Goal: Task Accomplishment & Management: Manage account settings

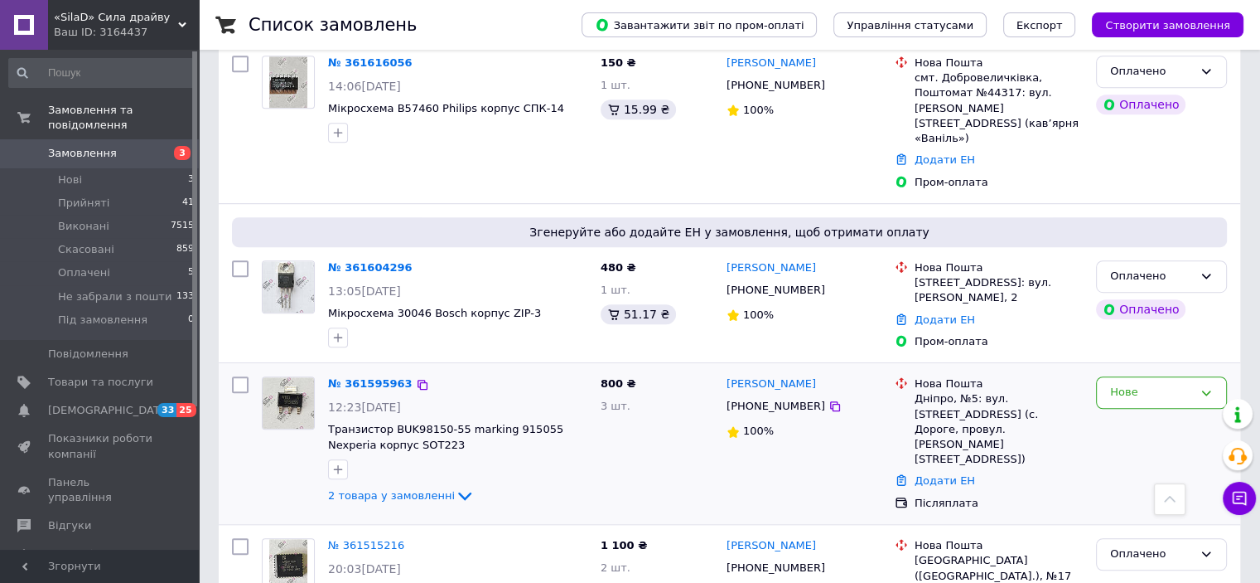
scroll to position [1061, 0]
click at [421, 488] on span "2 товара у замовленні" at bounding box center [391, 494] width 127 height 12
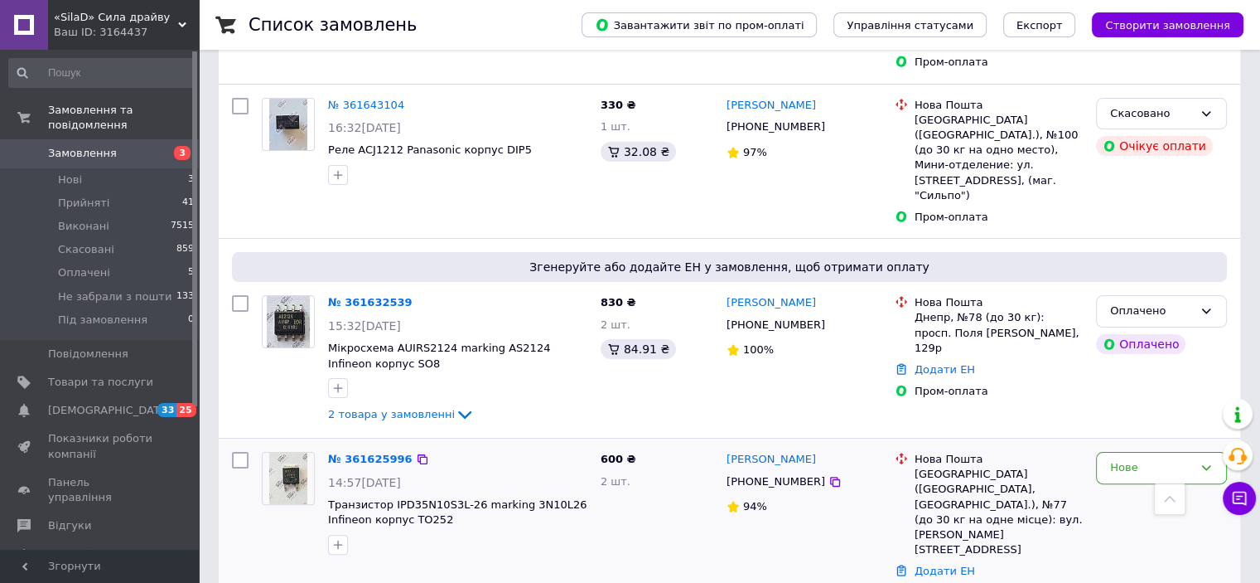
scroll to position [232, 0]
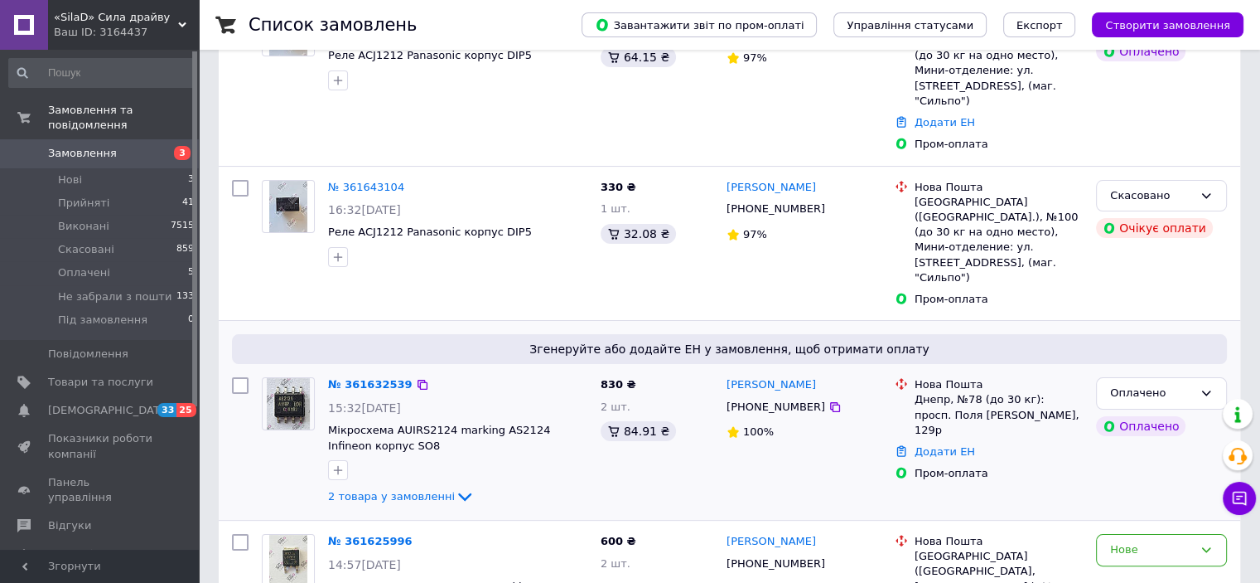
click at [415, 486] on div "2 товара у замовленні" at bounding box center [457, 496] width 259 height 20
click at [418, 490] on span "2 товара у замовленні" at bounding box center [391, 496] width 127 height 12
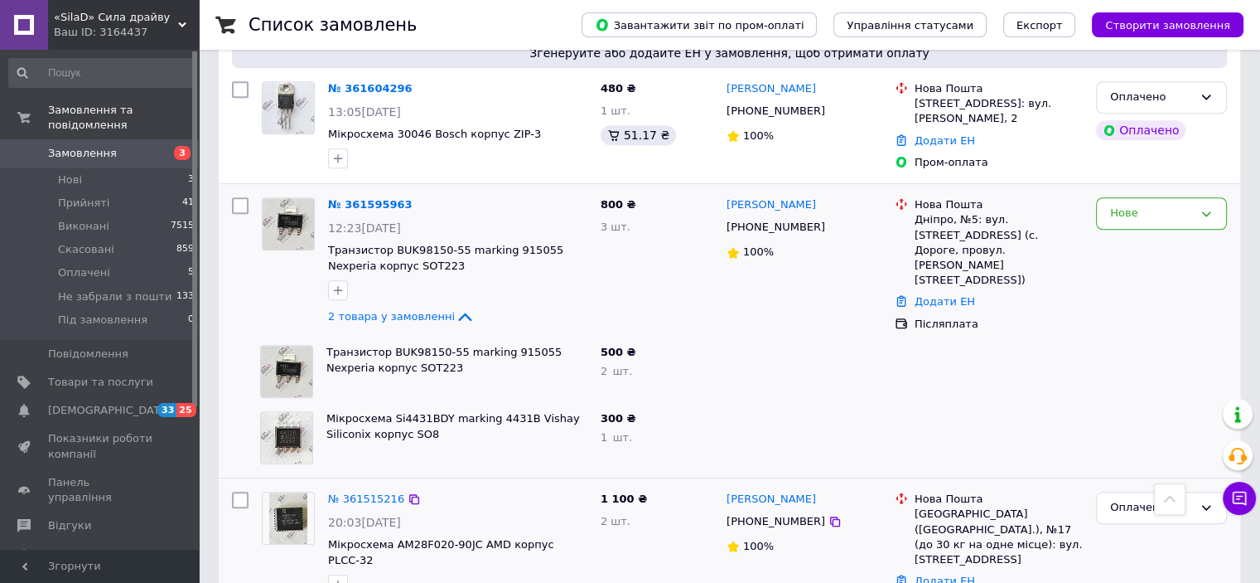
scroll to position [1409, 0]
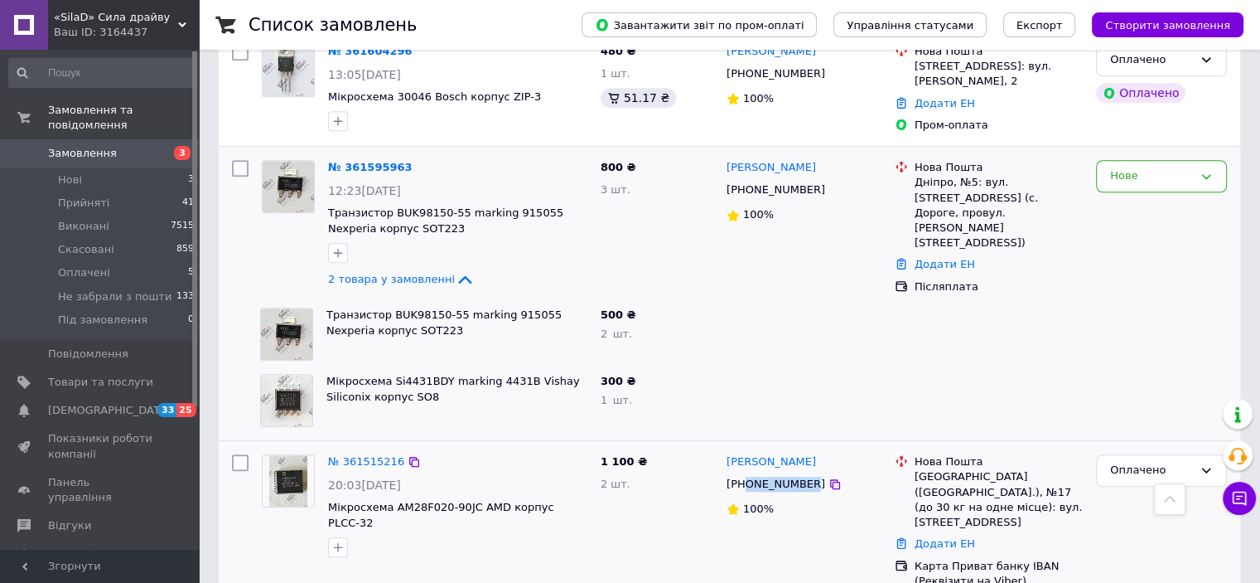
drag, startPoint x: 745, startPoint y: 356, endPoint x: 804, endPoint y: 365, distance: 59.5
click at [804, 473] on div "[PHONE_NUMBER]" at bounding box center [775, 484] width 105 height 22
copy div "0505242725"
click at [941, 537] on link "Додати ЕН" at bounding box center [945, 543] width 60 height 12
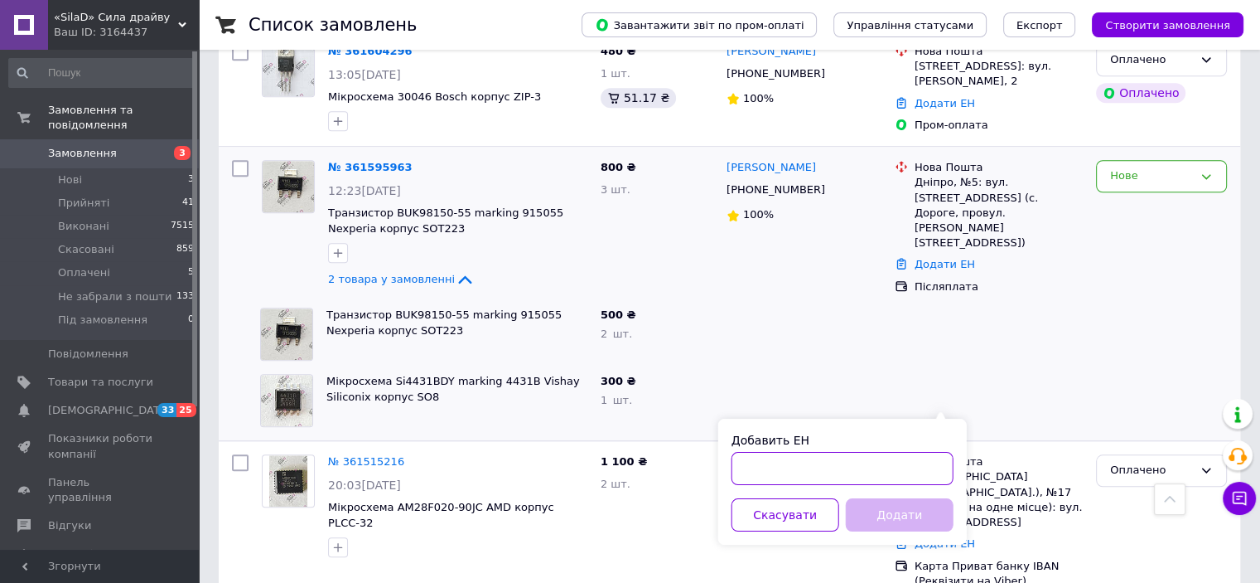
click at [845, 470] on input "Добавить ЕН" at bounding box center [843, 468] width 222 height 33
paste input "20451247463808"
type input "20451247463808"
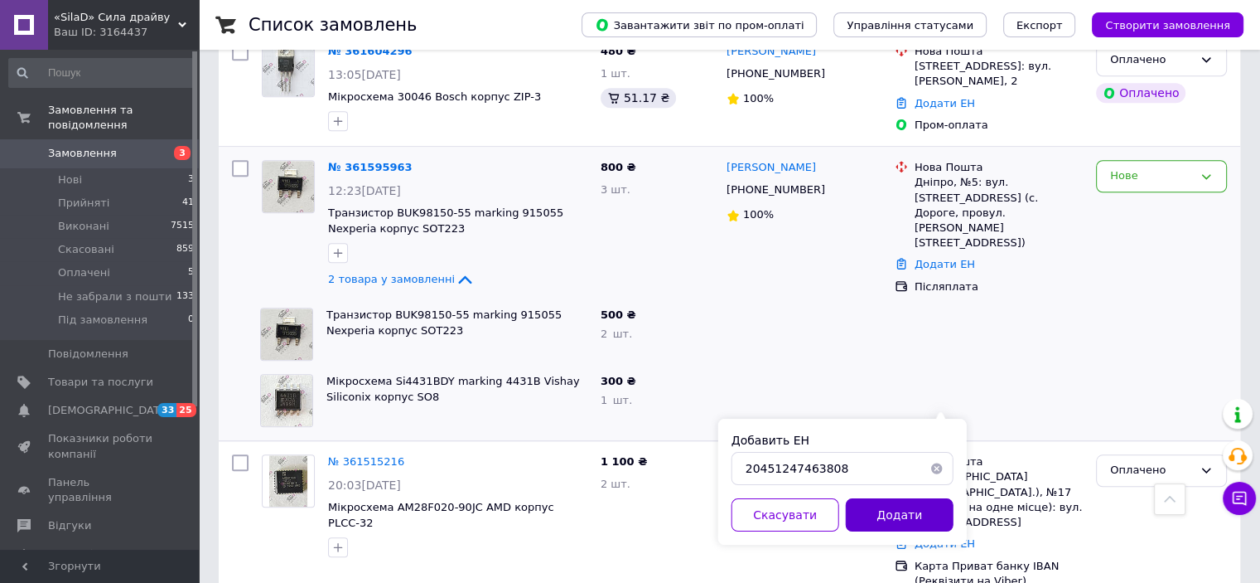
click at [916, 510] on button "Додати" at bounding box center [900, 514] width 108 height 33
click at [1176, 462] on div "Оплачено" at bounding box center [1151, 470] width 83 height 17
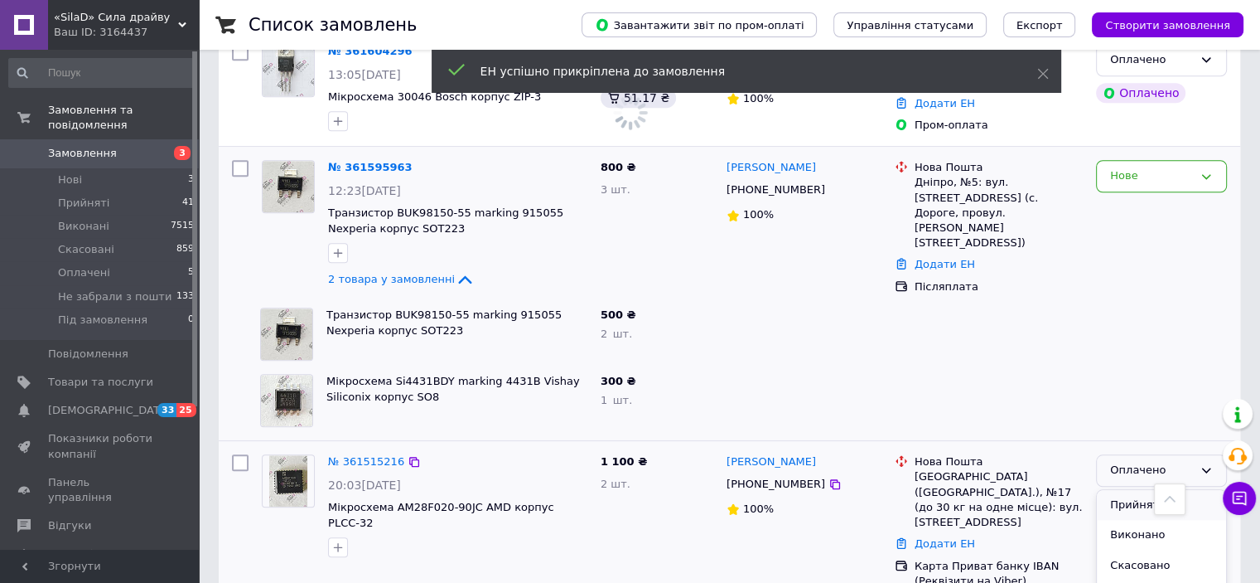
click at [1139, 490] on li "Прийнято" at bounding box center [1161, 505] width 129 height 31
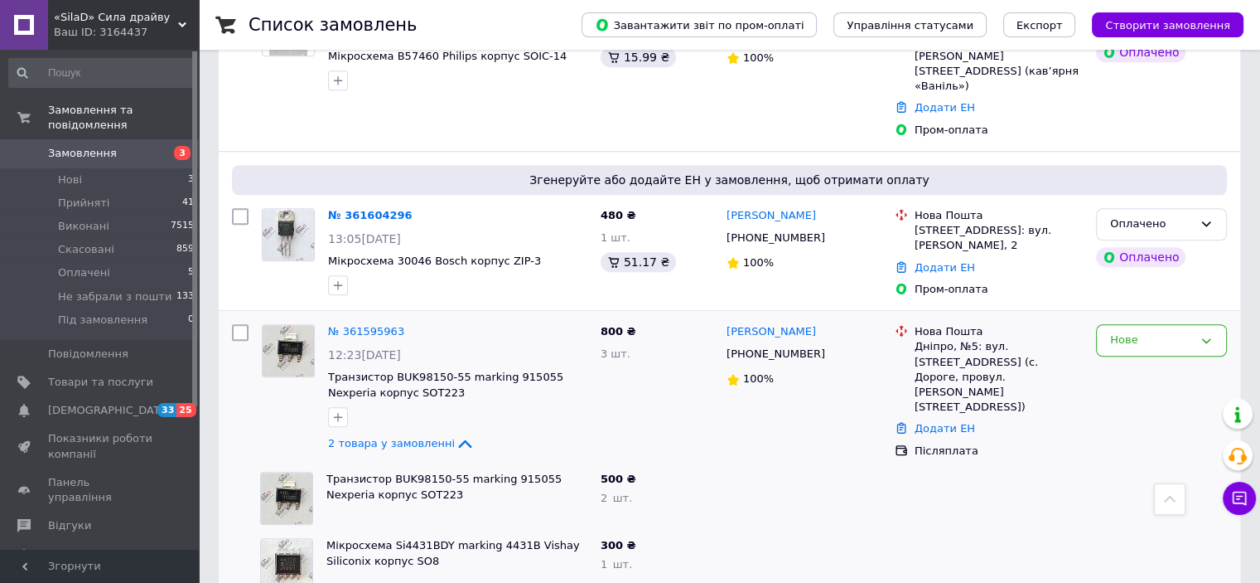
scroll to position [1243, 0]
drag, startPoint x: 744, startPoint y: 235, endPoint x: 802, endPoint y: 238, distance: 58.1
click at [802, 345] on div "[PHONE_NUMBER]" at bounding box center [775, 356] width 105 height 22
copy div "0676344402"
click at [947, 423] on link "Додати ЕН" at bounding box center [945, 429] width 60 height 12
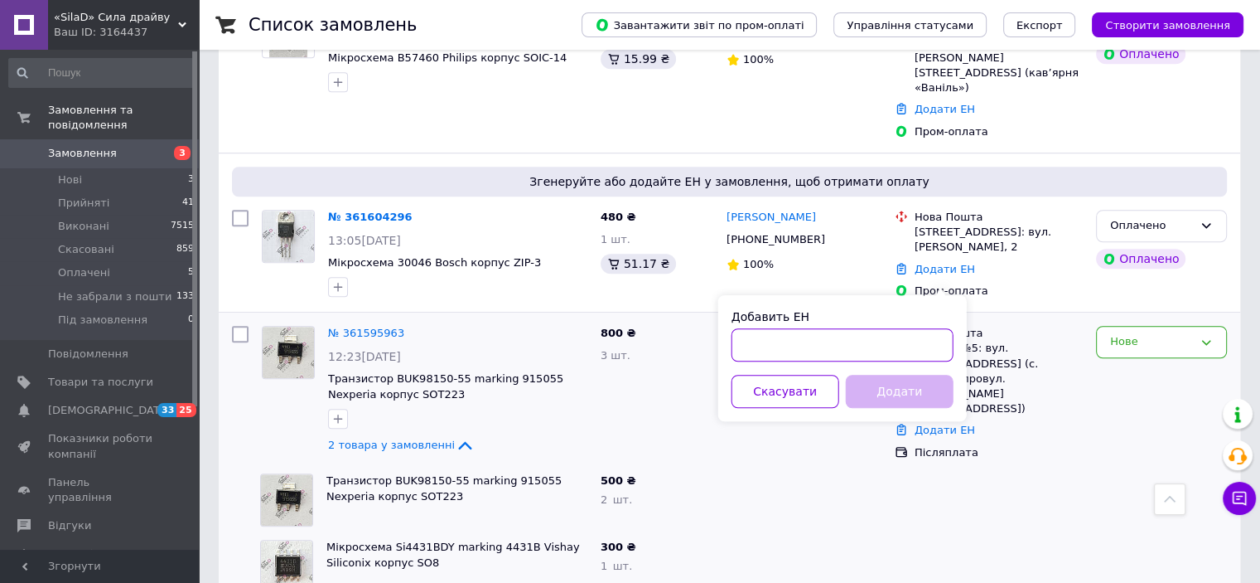
click at [885, 341] on input "Добавить ЕН" at bounding box center [843, 344] width 222 height 33
paste input "20451247465848"
type input "20451247465848"
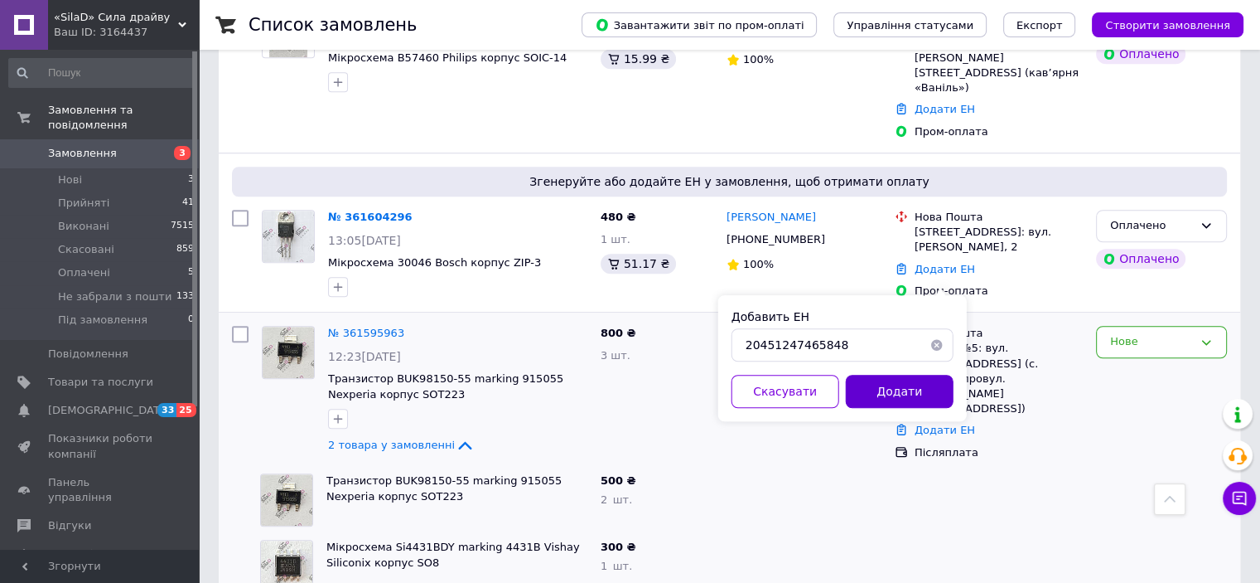
click at [909, 392] on button "Додати" at bounding box center [900, 391] width 108 height 33
click at [1224, 319] on div "Нове" at bounding box center [1162, 393] width 144 height 148
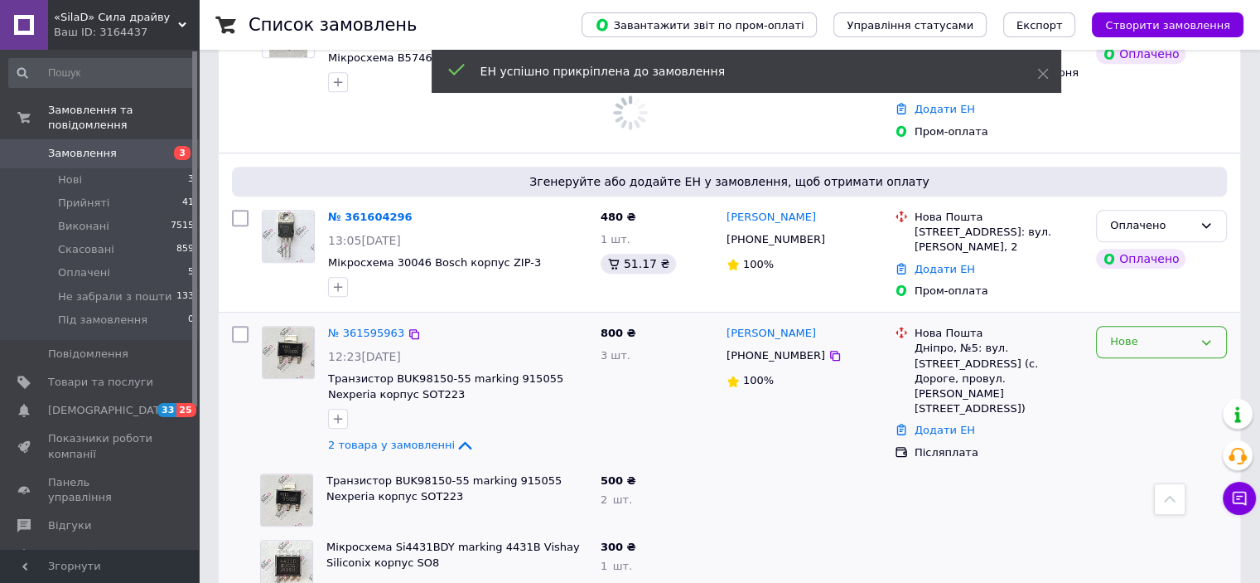
click at [1173, 333] on div "Нове" at bounding box center [1151, 341] width 83 height 17
click at [1154, 361] on li "Прийнято" at bounding box center [1161, 376] width 129 height 31
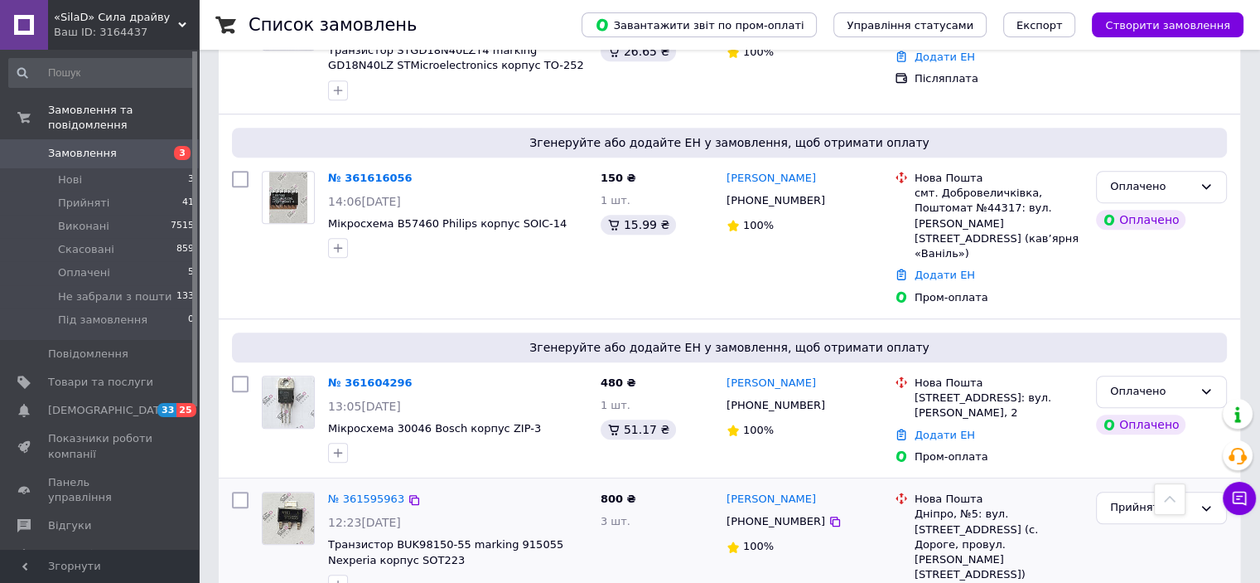
scroll to position [1077, 0]
drag, startPoint x: 744, startPoint y: 284, endPoint x: 803, endPoint y: 287, distance: 58.9
click at [802, 394] on div "[PHONE_NUMBER]" at bounding box center [775, 405] width 105 height 22
copy div "0987094280"
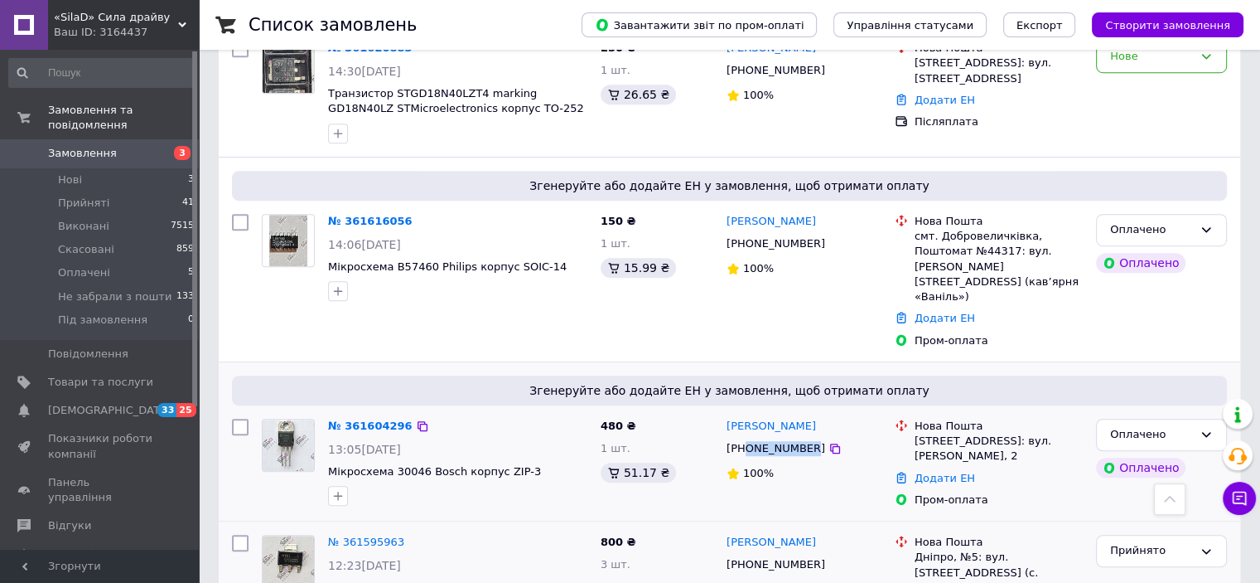
scroll to position [994, 0]
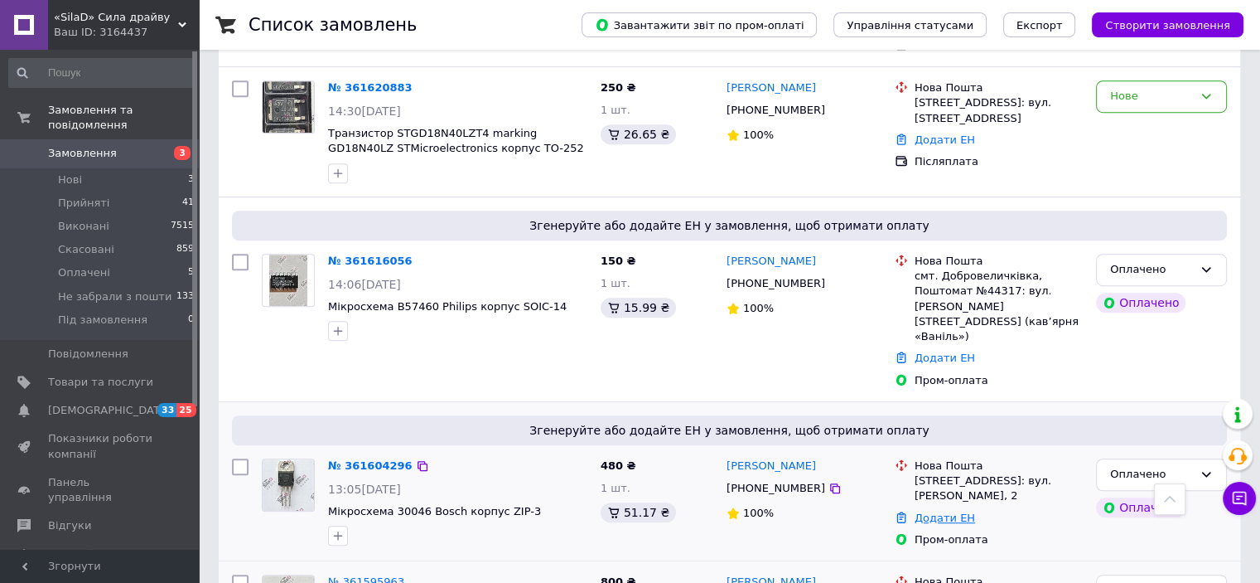
click at [950, 511] on link "Додати ЕН" at bounding box center [945, 517] width 60 height 12
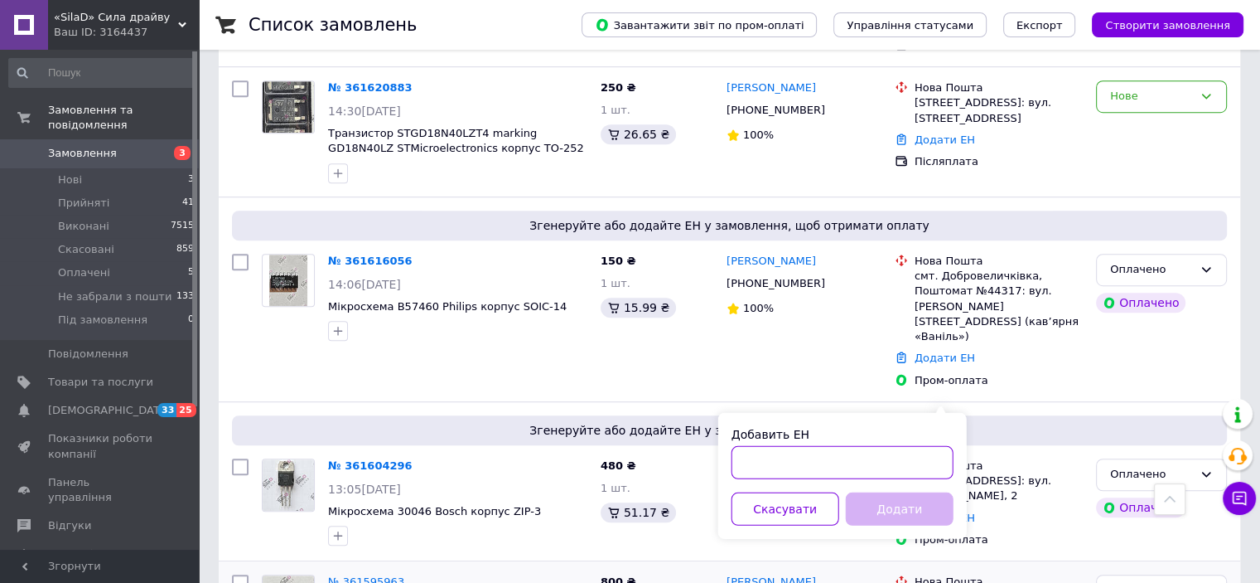
click at [878, 458] on input "Добавить ЕН" at bounding box center [843, 462] width 222 height 33
paste input "20451247467752"
type input "20451247467752"
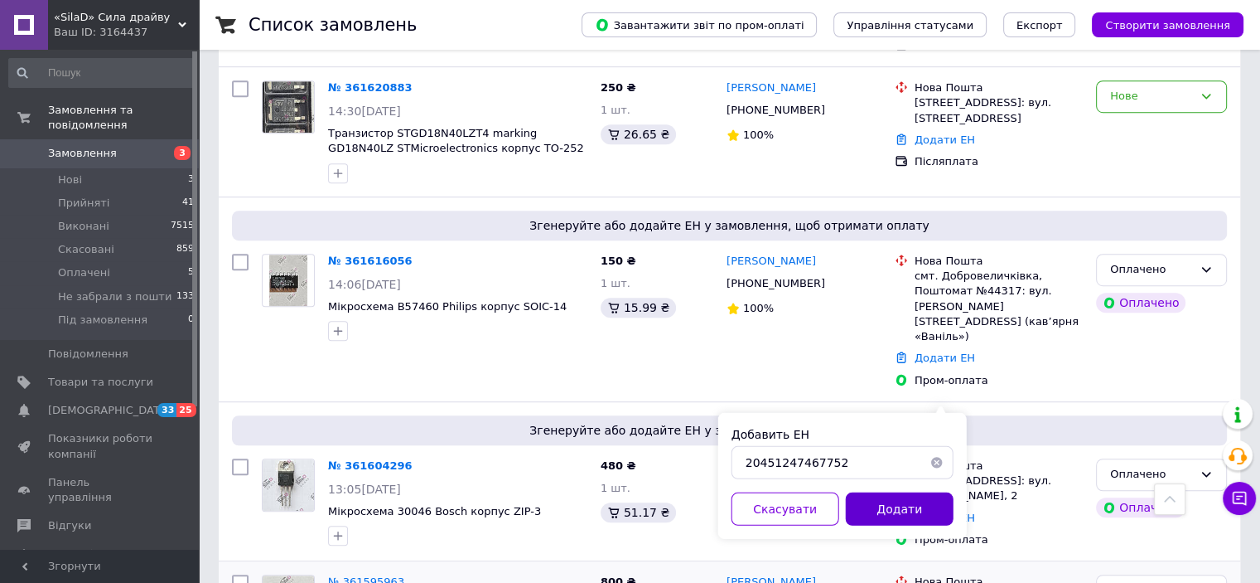
click at [880, 513] on button "Додати" at bounding box center [900, 508] width 108 height 33
click at [1202, 458] on div "Оплачено" at bounding box center [1161, 474] width 131 height 32
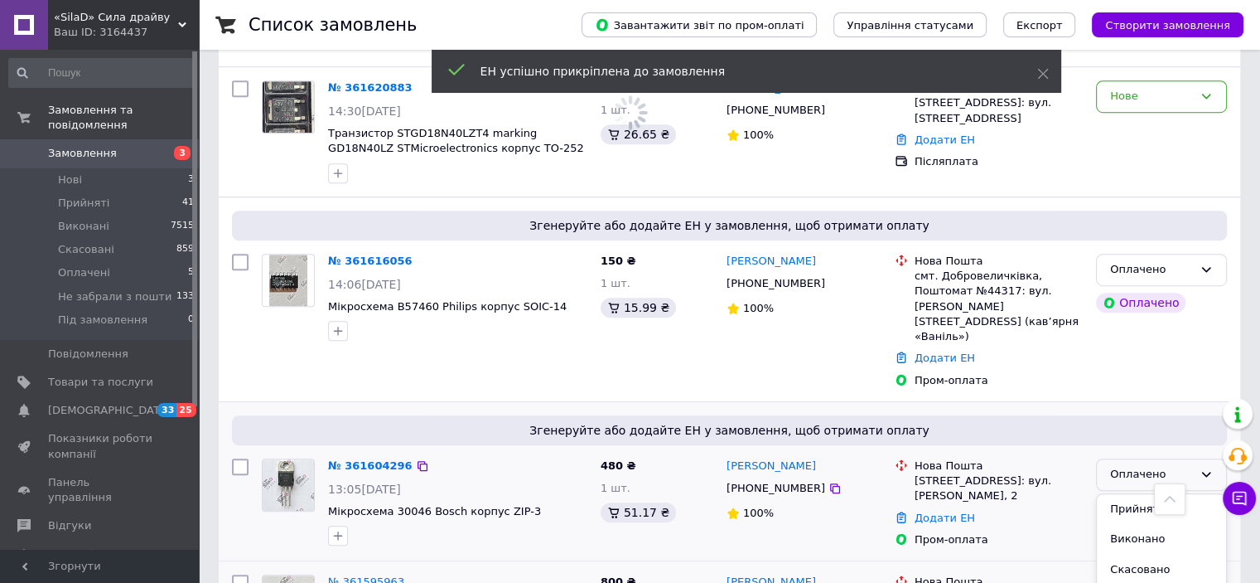
click at [1168, 494] on li "Прийнято" at bounding box center [1161, 509] width 129 height 31
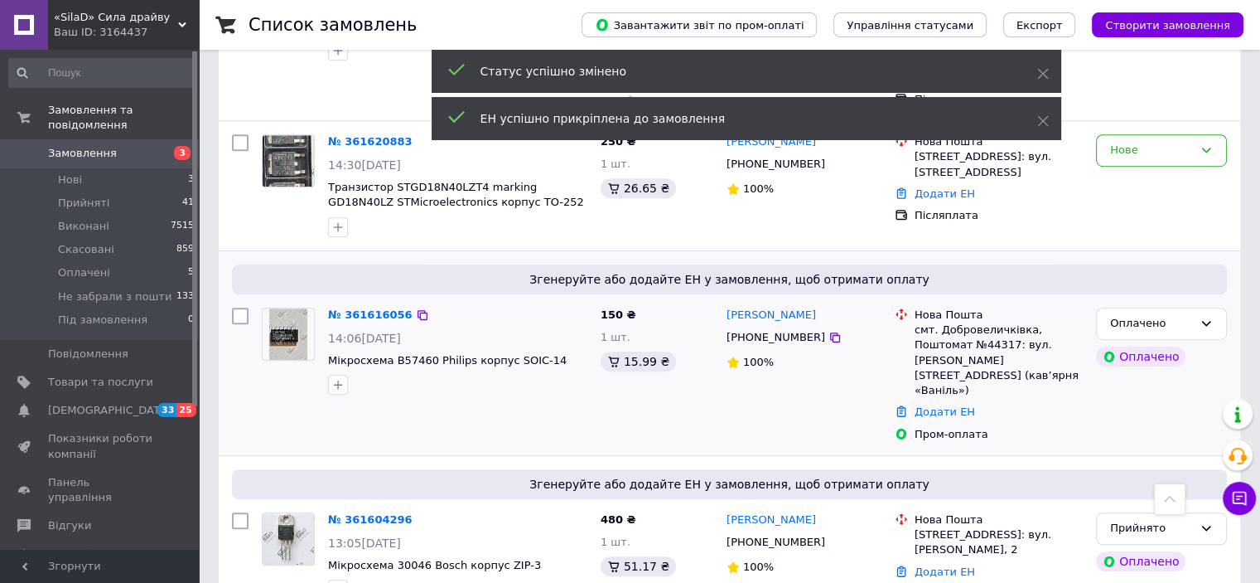
scroll to position [912, 0]
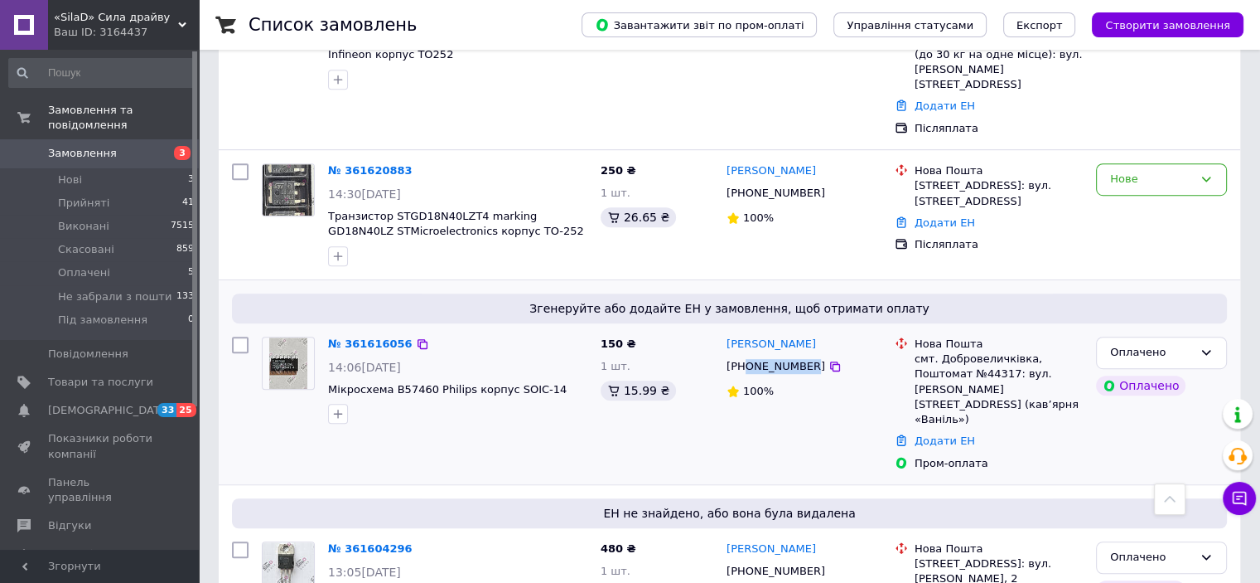
drag, startPoint x: 744, startPoint y: 278, endPoint x: 801, endPoint y: 278, distance: 56.4
click at [801, 356] on div "[PHONE_NUMBER]" at bounding box center [775, 367] width 105 height 22
copy div "0978386762"
click at [938, 434] on link "Додати ЕН" at bounding box center [945, 440] width 60 height 12
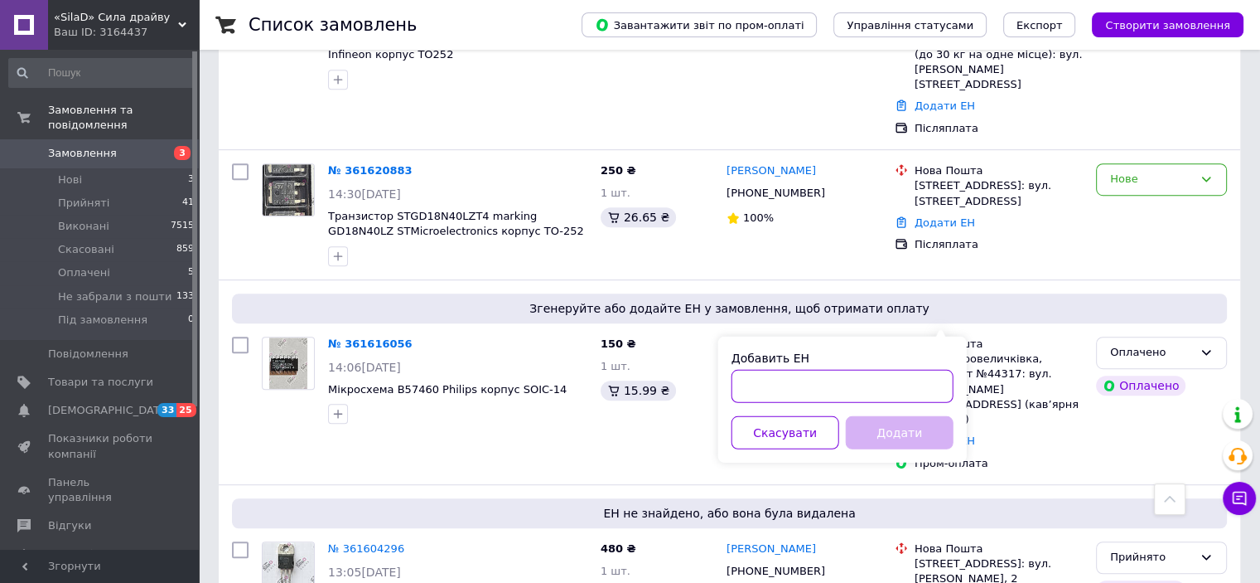
click at [892, 386] on input "Добавить ЕН" at bounding box center [843, 386] width 222 height 33
paste input "20451247468563"
type input "20451247468563"
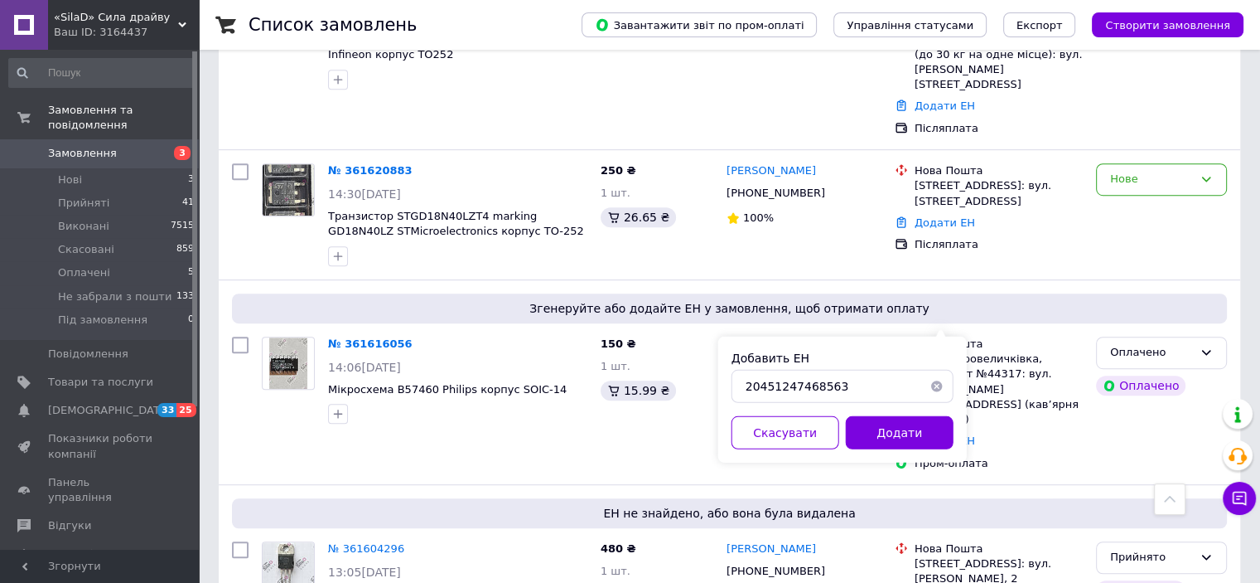
click at [901, 417] on button "Додати" at bounding box center [900, 432] width 108 height 33
click at [1183, 344] on div "Оплачено" at bounding box center [1151, 352] width 83 height 17
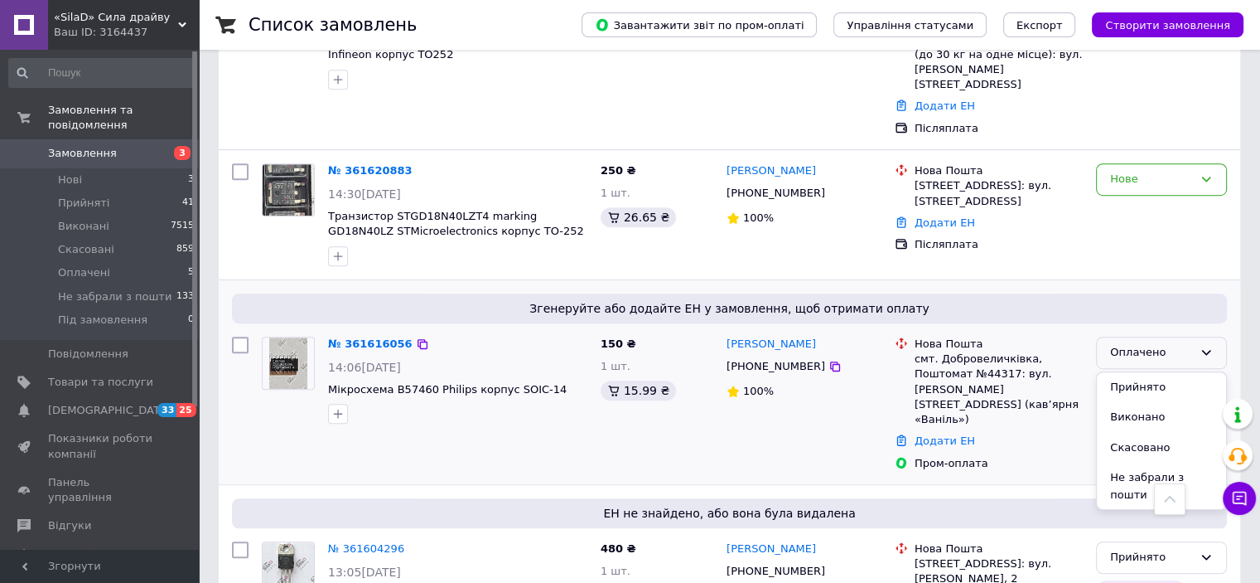
click at [1167, 372] on li "Прийнято" at bounding box center [1161, 387] width 129 height 31
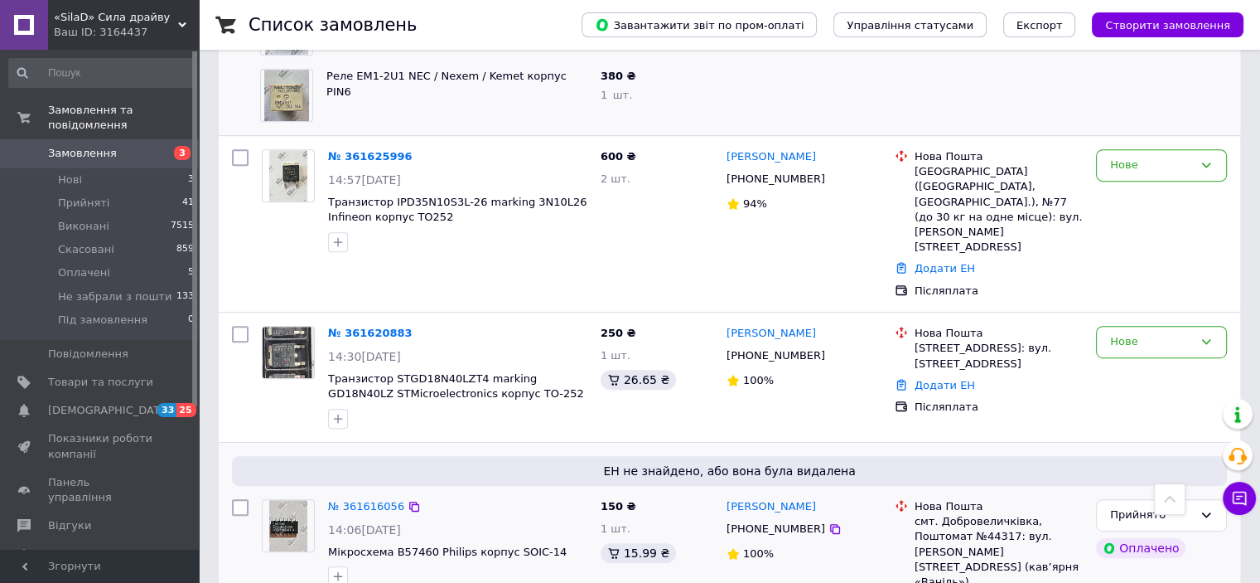
scroll to position [746, 0]
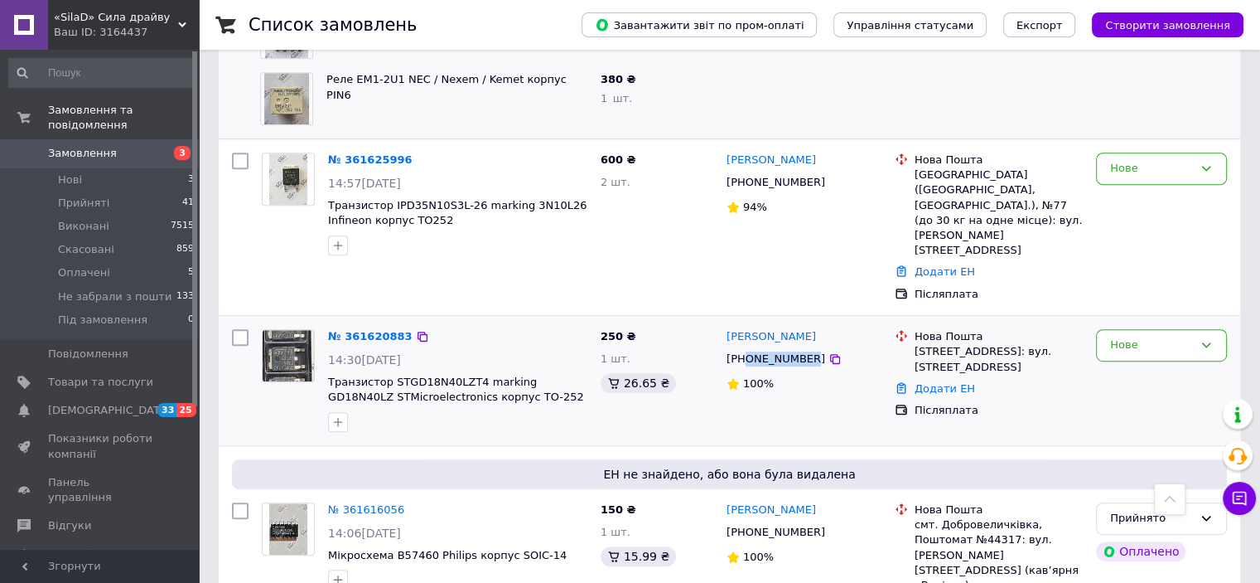
drag, startPoint x: 744, startPoint y: 268, endPoint x: 802, endPoint y: 269, distance: 58.0
click at [802, 348] on div "[PHONE_NUMBER]" at bounding box center [775, 359] width 105 height 22
copy div "0974356296"
drag, startPoint x: 951, startPoint y: 294, endPoint x: 943, endPoint y: 307, distance: 15.2
click at [951, 382] on link "Додати ЕН" at bounding box center [945, 388] width 60 height 12
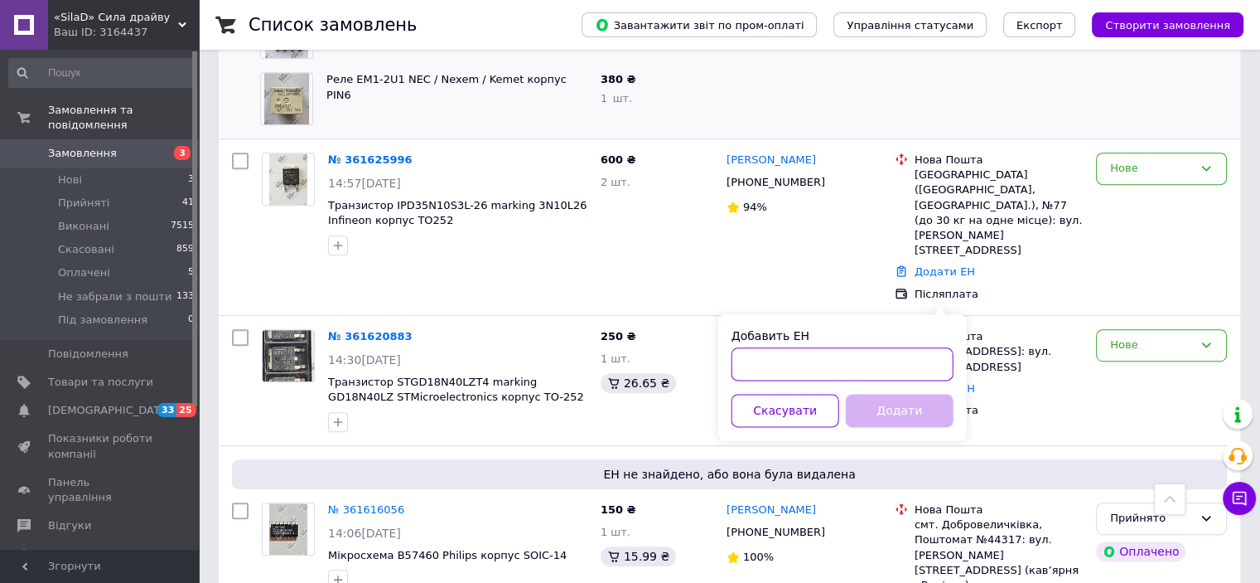
click at [888, 377] on input "Добавить ЕН" at bounding box center [843, 363] width 222 height 33
paste input "20451247469366"
type input "20451247469366"
click at [902, 401] on button "Додати" at bounding box center [900, 410] width 108 height 33
click at [1183, 336] on div "Нове" at bounding box center [1151, 344] width 83 height 17
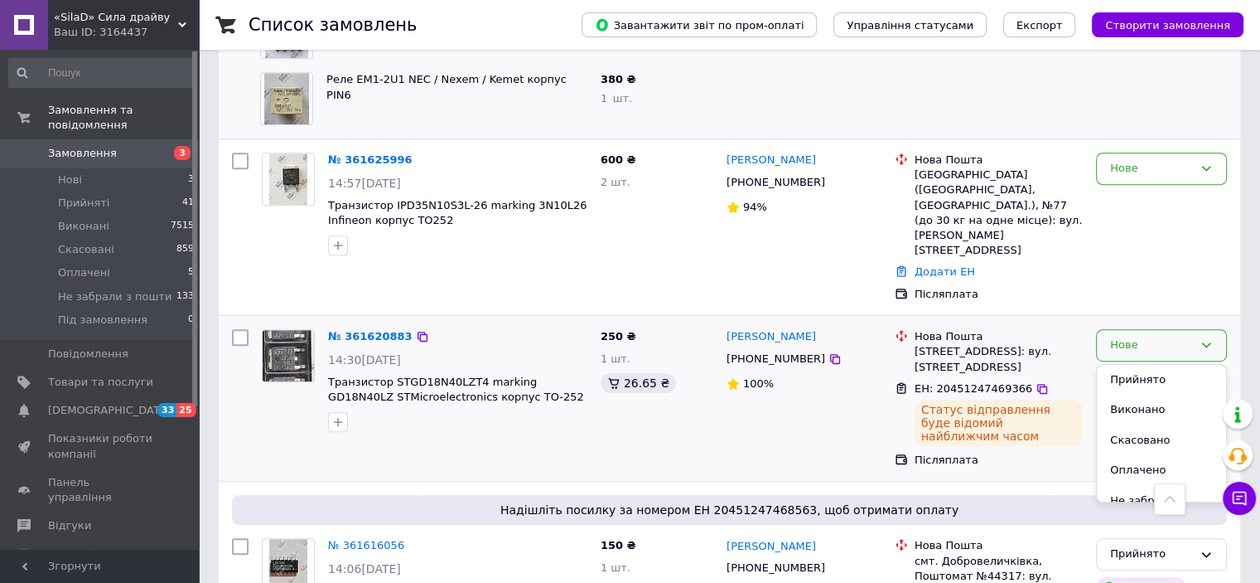
click at [1139, 365] on li "Прийнято" at bounding box center [1161, 380] width 129 height 31
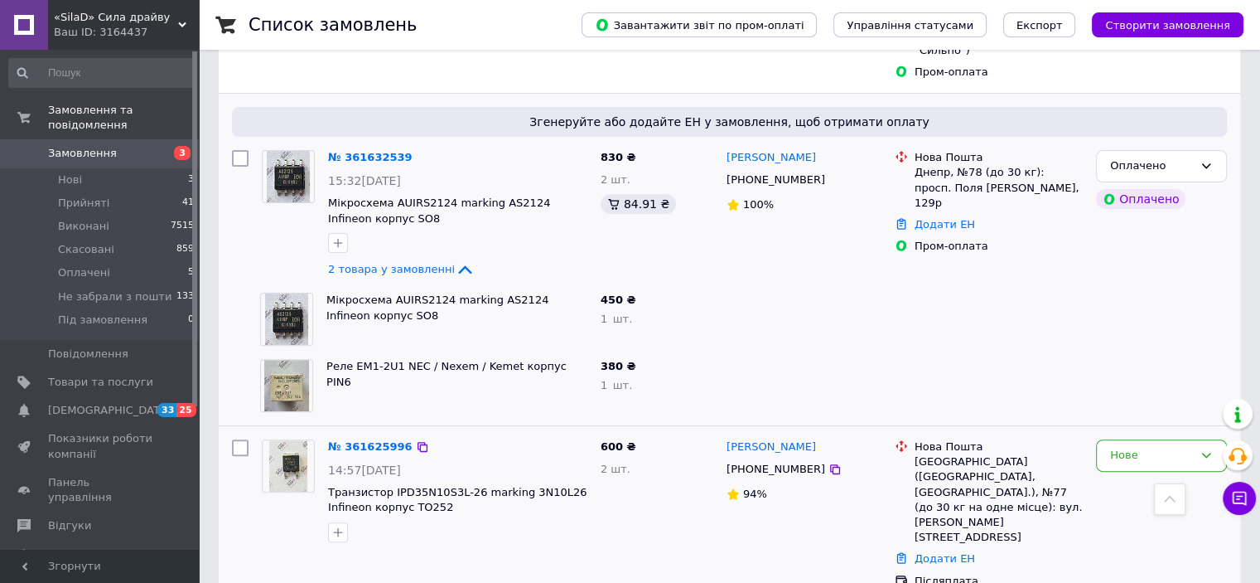
scroll to position [497, 0]
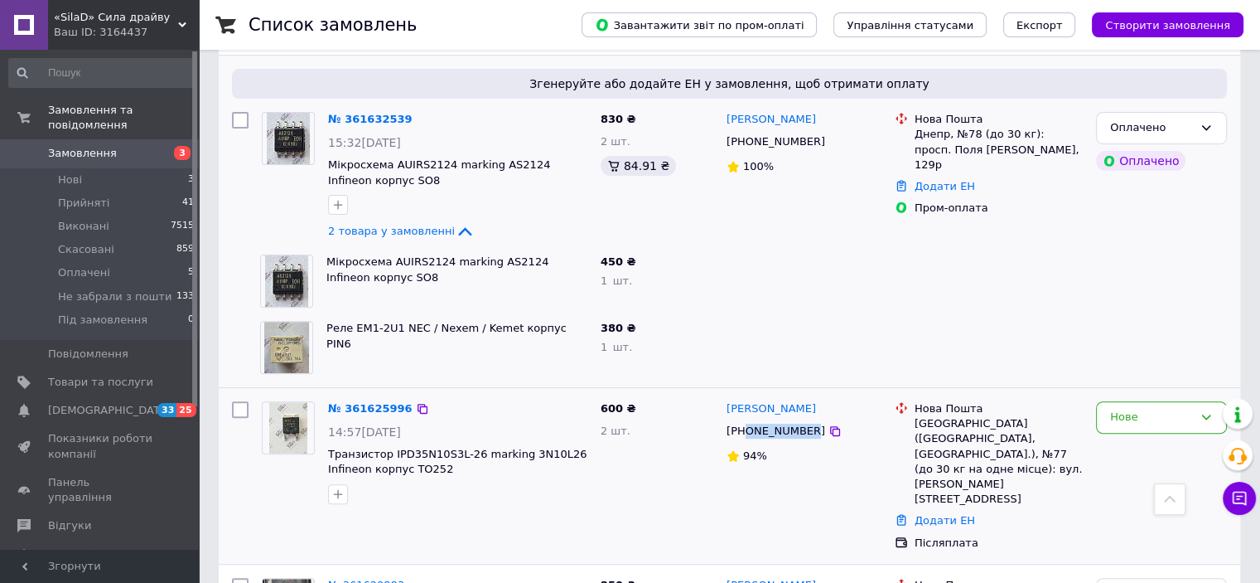
drag, startPoint x: 746, startPoint y: 367, endPoint x: 801, endPoint y: 371, distance: 55.7
click at [801, 420] on div "[PHONE_NUMBER]" at bounding box center [775, 431] width 105 height 22
copy div "0505340194"
click at [947, 514] on link "Додати ЕН" at bounding box center [945, 520] width 60 height 12
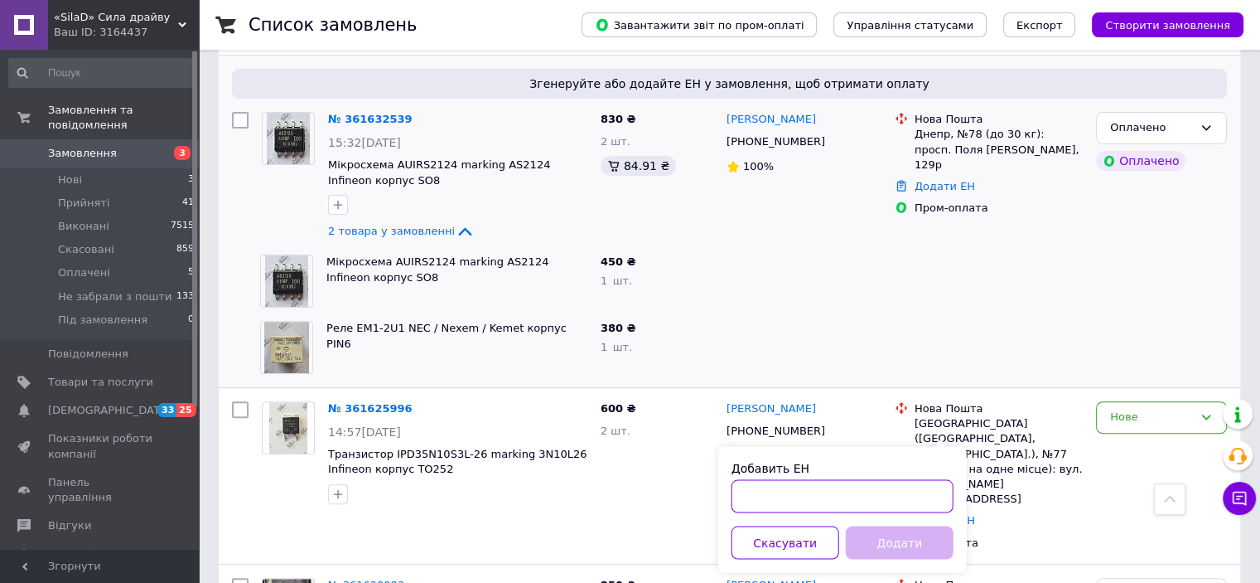
click at [882, 487] on input "Добавить ЕН" at bounding box center [843, 495] width 222 height 33
paste input "20451247471020"
type input "20451247471020"
click at [892, 525] on div "Додати" at bounding box center [900, 541] width 114 height 33
click at [897, 547] on button "Додати" at bounding box center [900, 541] width 108 height 33
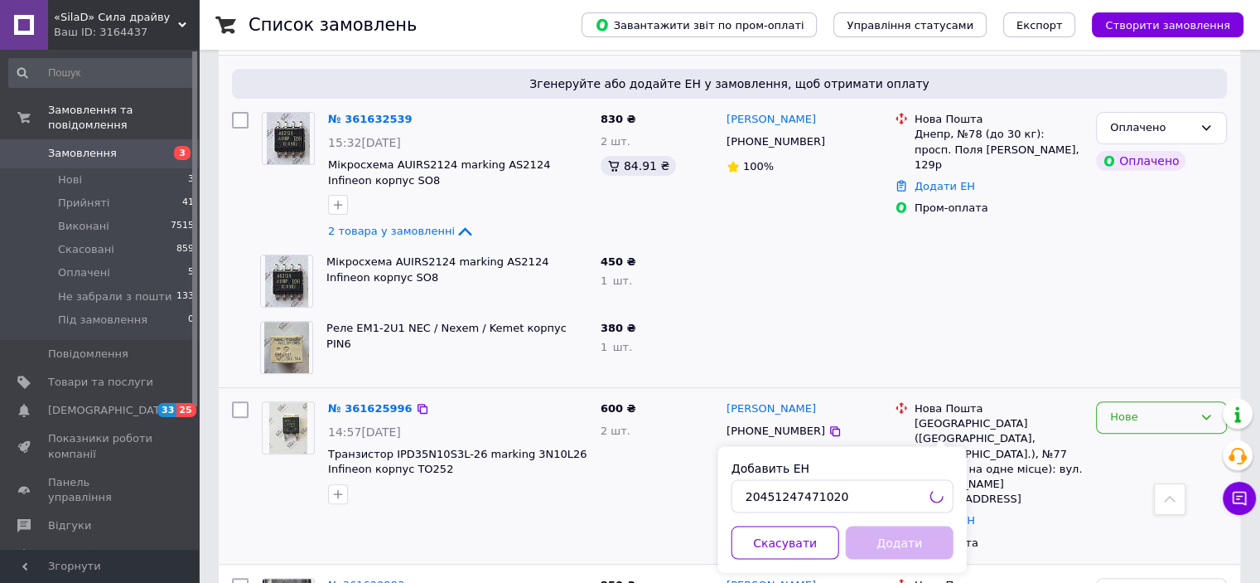
click at [1154, 409] on div "Нове" at bounding box center [1151, 417] width 83 height 17
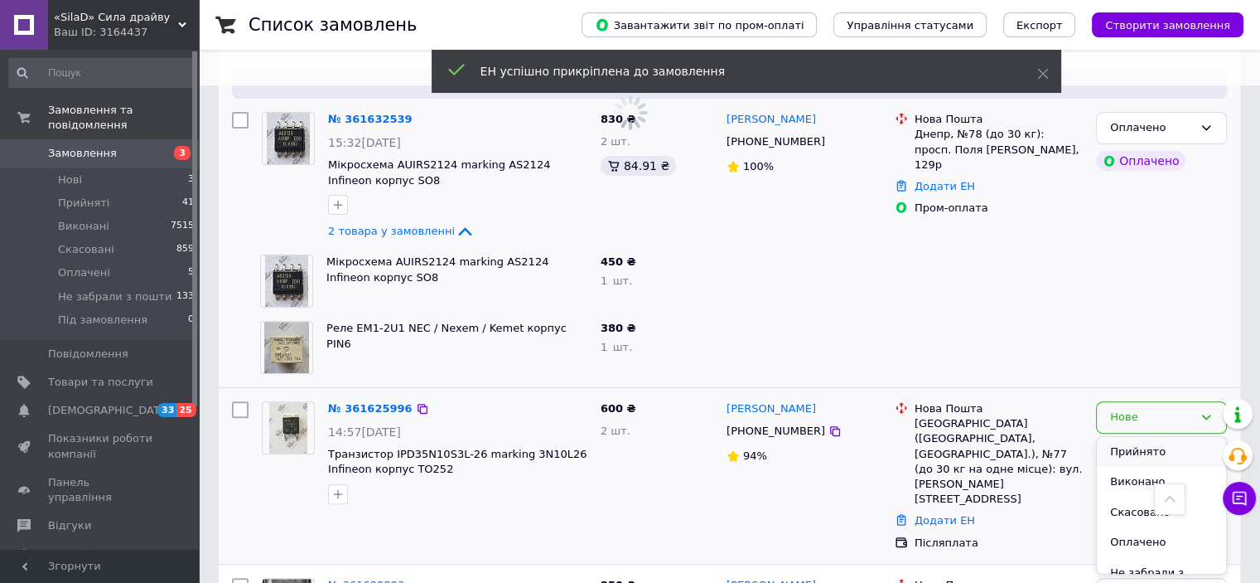
click at [1131, 437] on li "Прийнято" at bounding box center [1161, 452] width 129 height 31
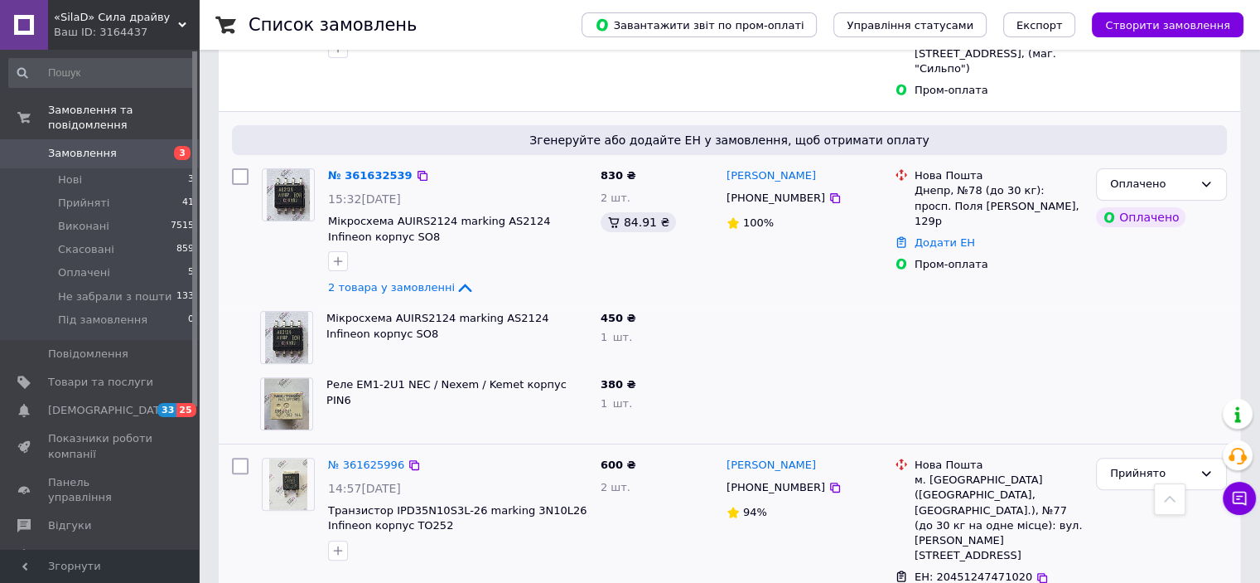
scroll to position [331, 0]
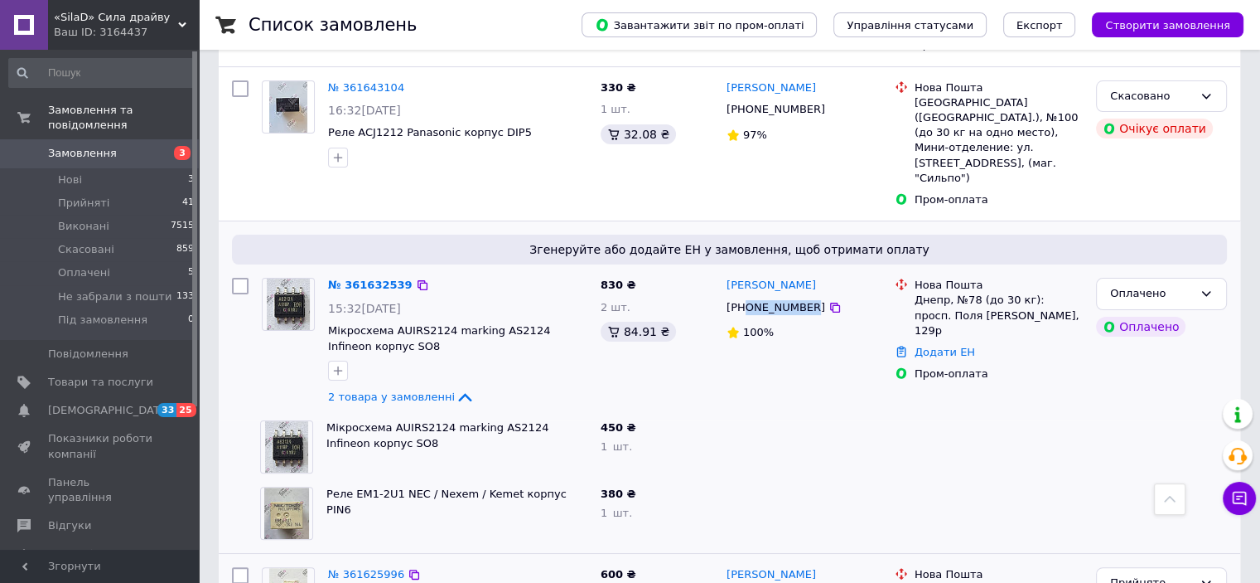
drag, startPoint x: 746, startPoint y: 250, endPoint x: 801, endPoint y: 248, distance: 54.8
click at [801, 297] on div "[PHONE_NUMBER]" at bounding box center [775, 308] width 105 height 22
copy div "0674803551"
click at [947, 363] on div "Пром-оплата" at bounding box center [999, 374] width 175 height 22
click at [951, 341] on div "Додати ЕН" at bounding box center [999, 352] width 175 height 22
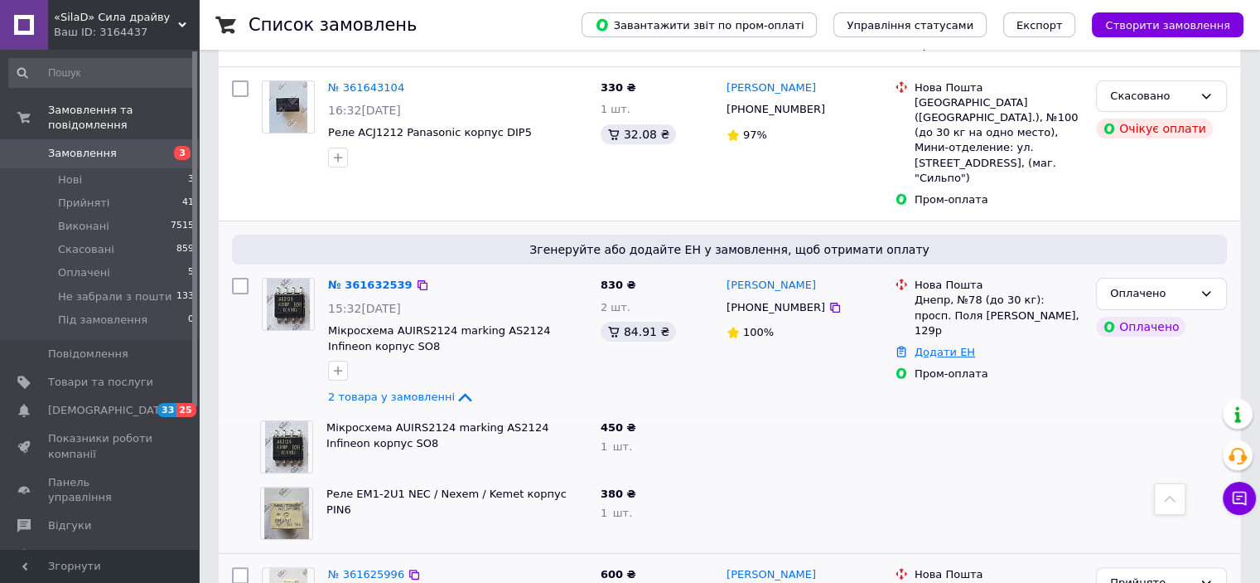
click at [940, 346] on link "Додати ЕН" at bounding box center [945, 352] width 60 height 12
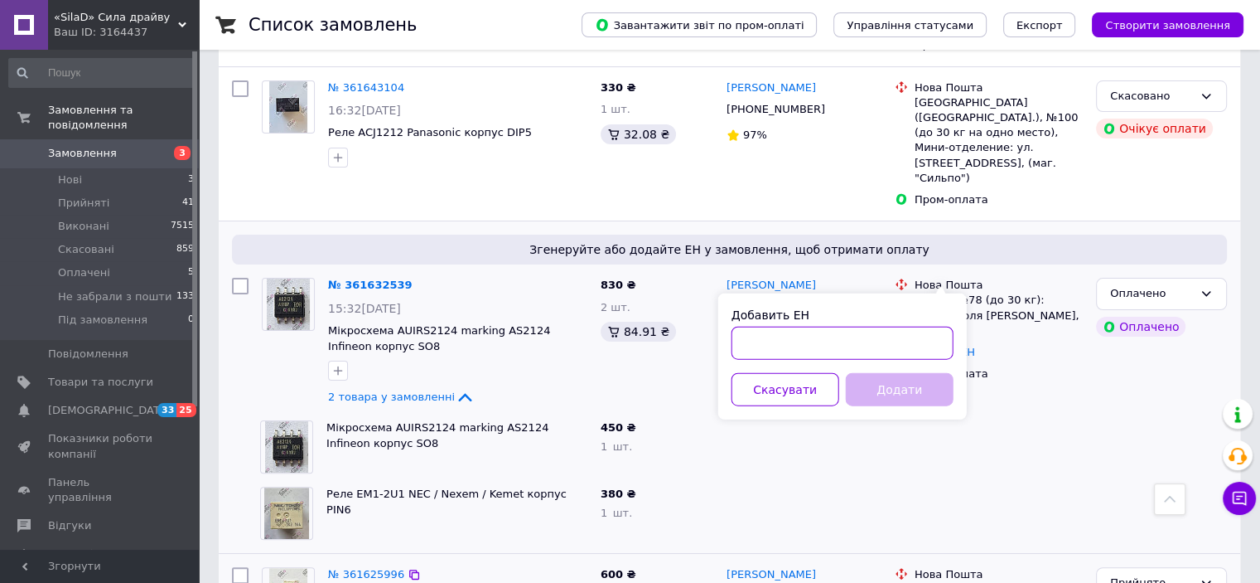
drag, startPoint x: 880, startPoint y: 331, endPoint x: 877, endPoint y: 353, distance: 21.8
click at [879, 331] on input "Добавить ЕН" at bounding box center [843, 343] width 222 height 33
paste input "20451247472437"
type input "20451247472437"
click at [909, 392] on button "Додати" at bounding box center [900, 389] width 108 height 33
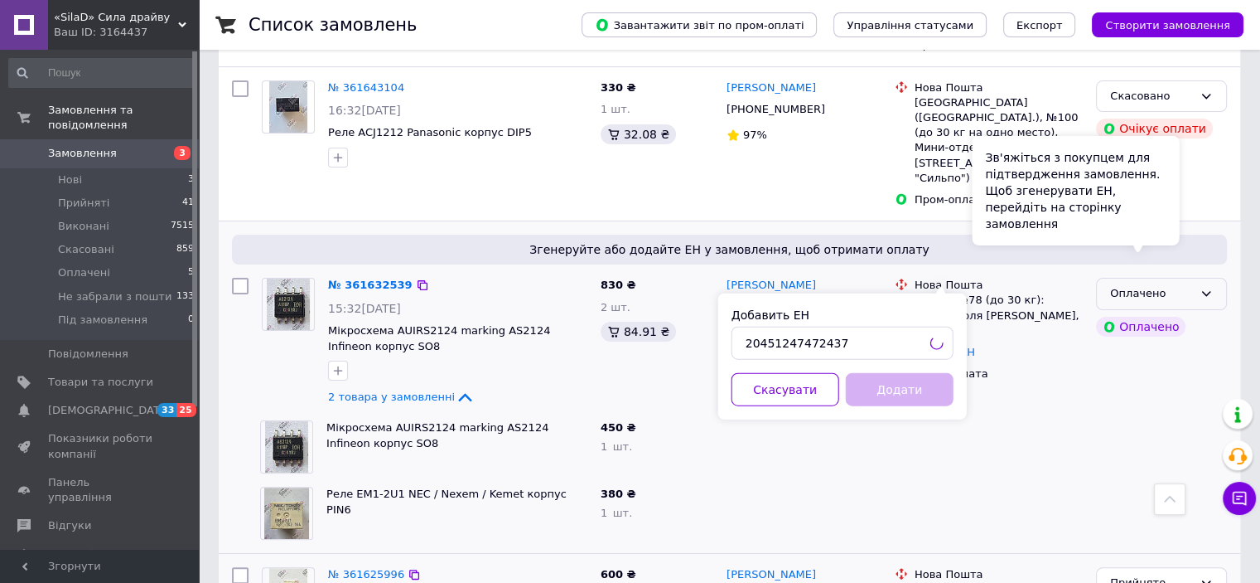
drag, startPoint x: 1165, startPoint y: 256, endPoint x: 1192, endPoint y: 235, distance: 34.2
click at [1167, 317] on div "Оплачено" at bounding box center [1140, 327] width 89 height 20
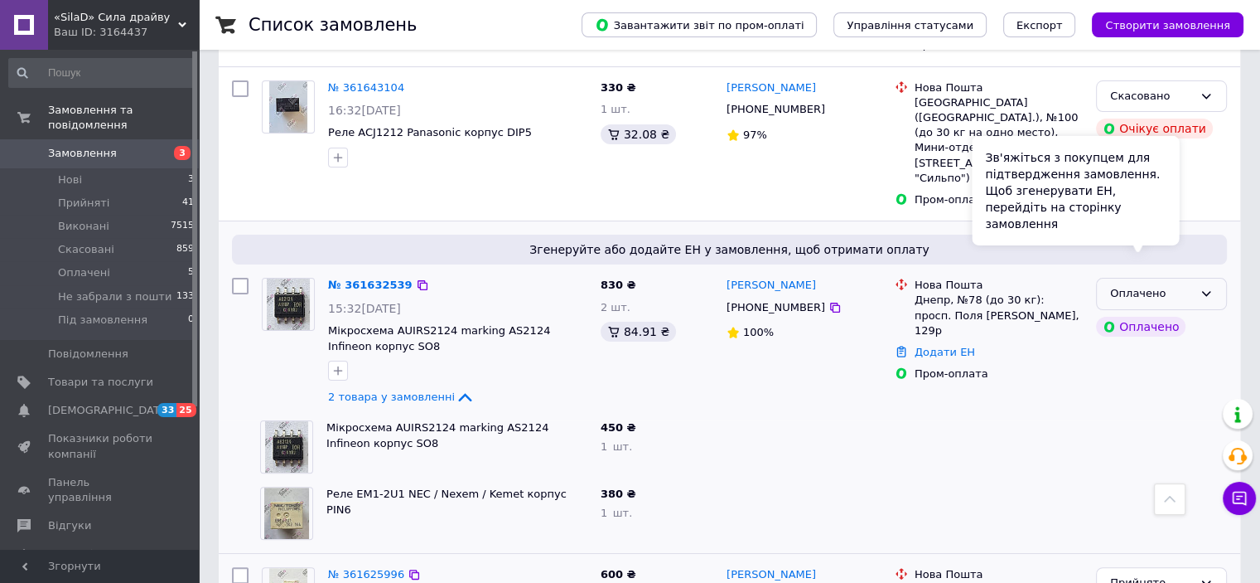
click at [1193, 278] on div "Оплачено" at bounding box center [1161, 294] width 131 height 32
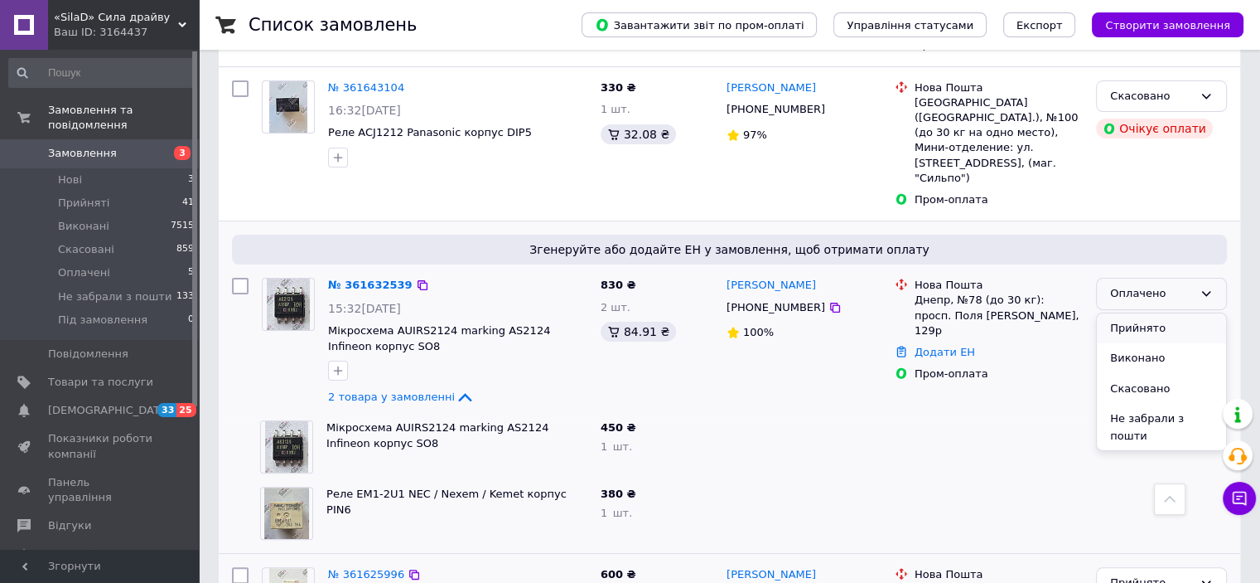
click at [1163, 313] on li "Прийнято" at bounding box center [1161, 328] width 129 height 31
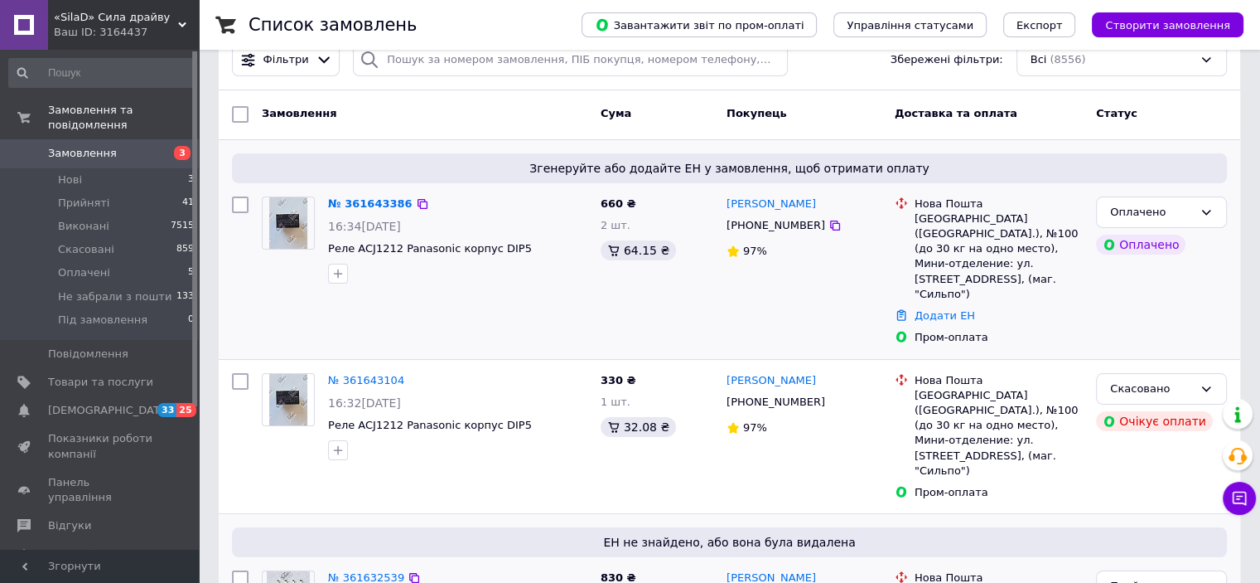
scroll to position [0, 0]
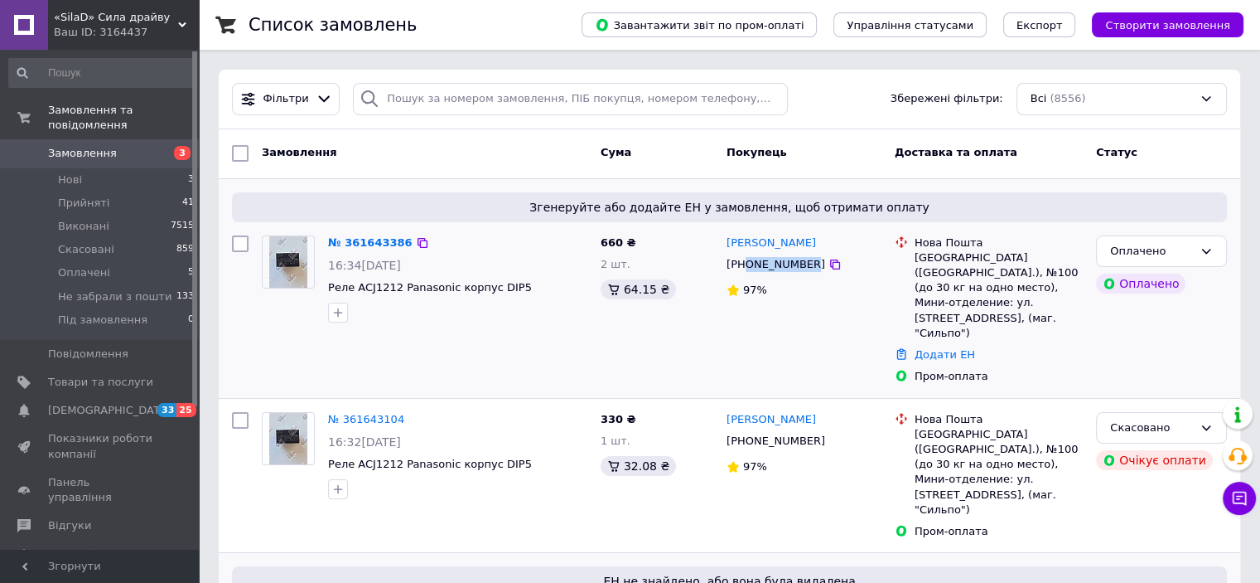
drag, startPoint x: 746, startPoint y: 268, endPoint x: 803, endPoint y: 268, distance: 57.2
click at [803, 268] on div "[PHONE_NUMBER]" at bounding box center [775, 265] width 105 height 22
copy div "0972675200"
click at [939, 348] on link "Додати ЕН" at bounding box center [945, 354] width 60 height 12
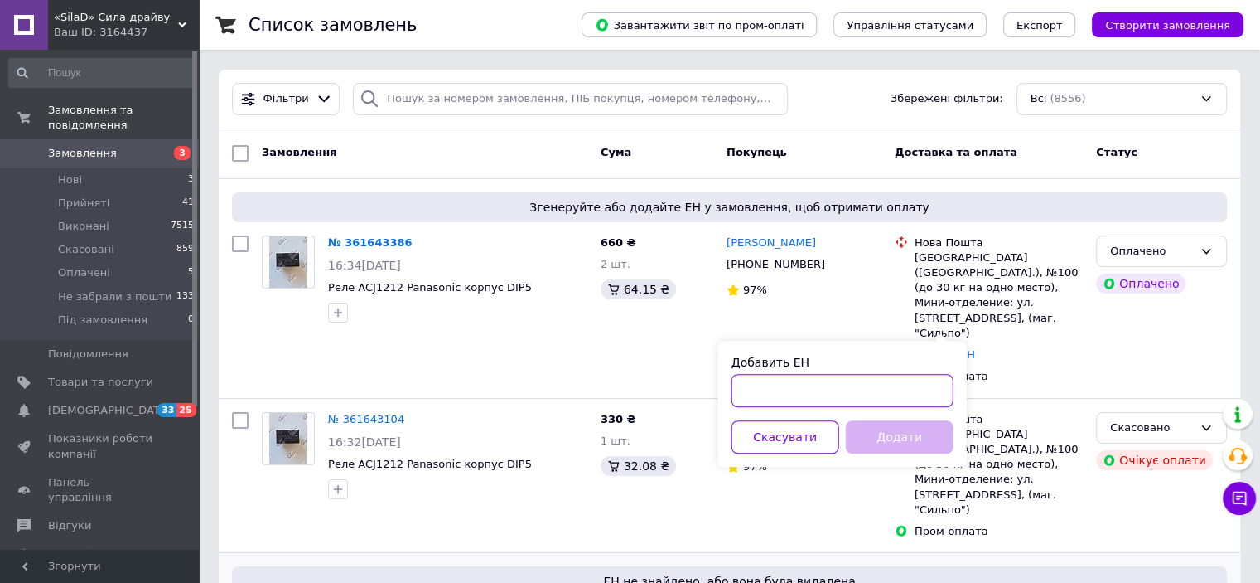
click at [882, 393] on input "Добавить ЕН" at bounding box center [843, 390] width 222 height 33
paste input "20451247473099"
type input "20451247473099"
click at [903, 430] on button "Додати" at bounding box center [900, 436] width 108 height 33
click at [1195, 236] on div "Оплачено" at bounding box center [1161, 251] width 131 height 32
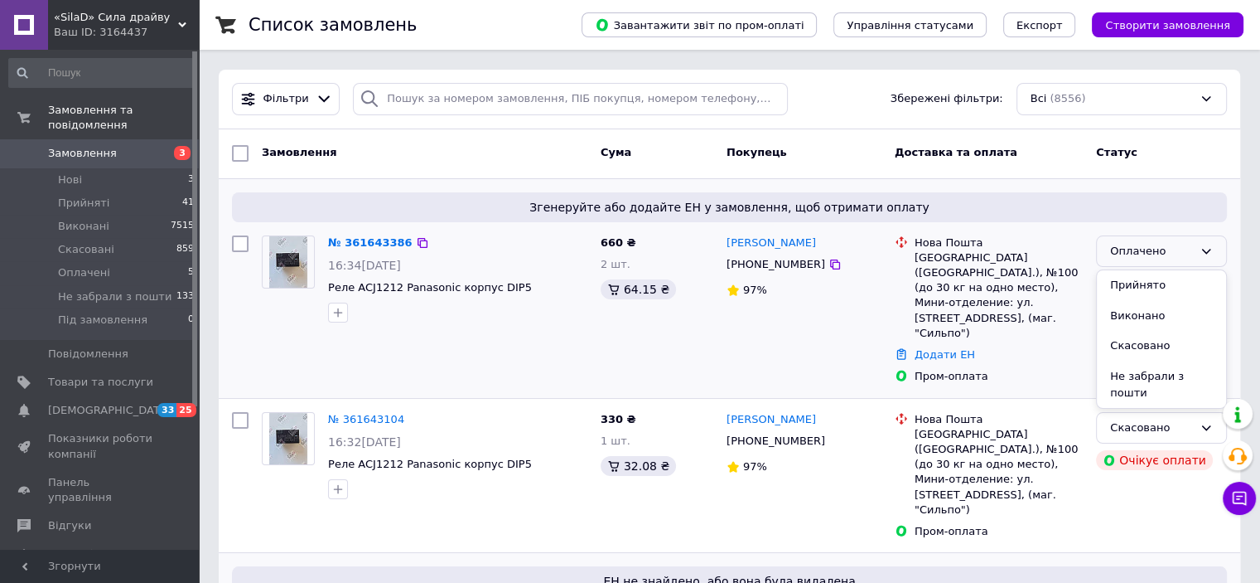
click at [1168, 268] on div "Оплачено Прийнято Виконано Скасовано Не забрали з пошти Під замовлення Оплачено" at bounding box center [1162, 310] width 144 height 162
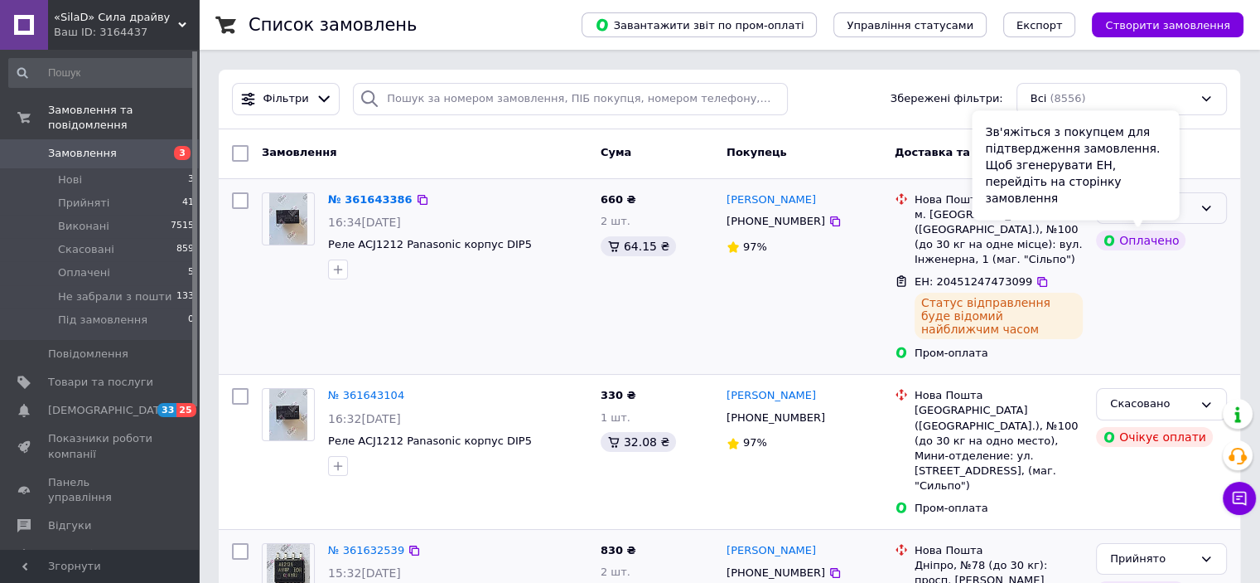
click at [1172, 208] on div "Зв'яжіться з покупцем для підтвердження замовлення. Щоб згенерувати ЕН, перейді…" at bounding box center [1075, 164] width 207 height 109
click at [1207, 210] on icon at bounding box center [1206, 207] width 13 height 13
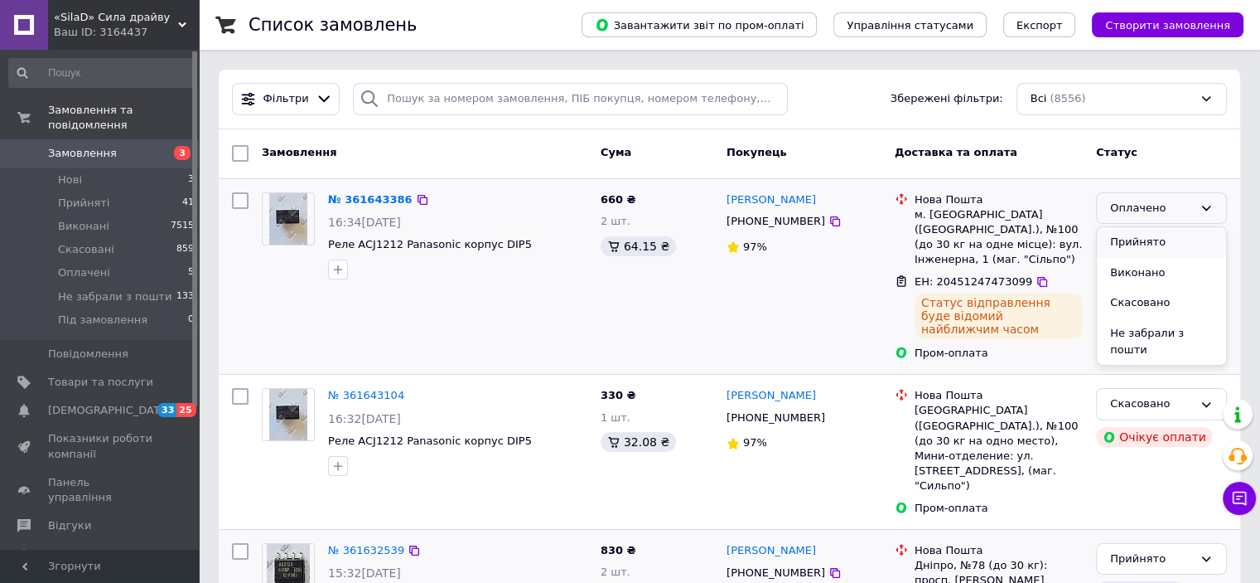
click at [1175, 249] on li "Прийнято" at bounding box center [1161, 242] width 129 height 31
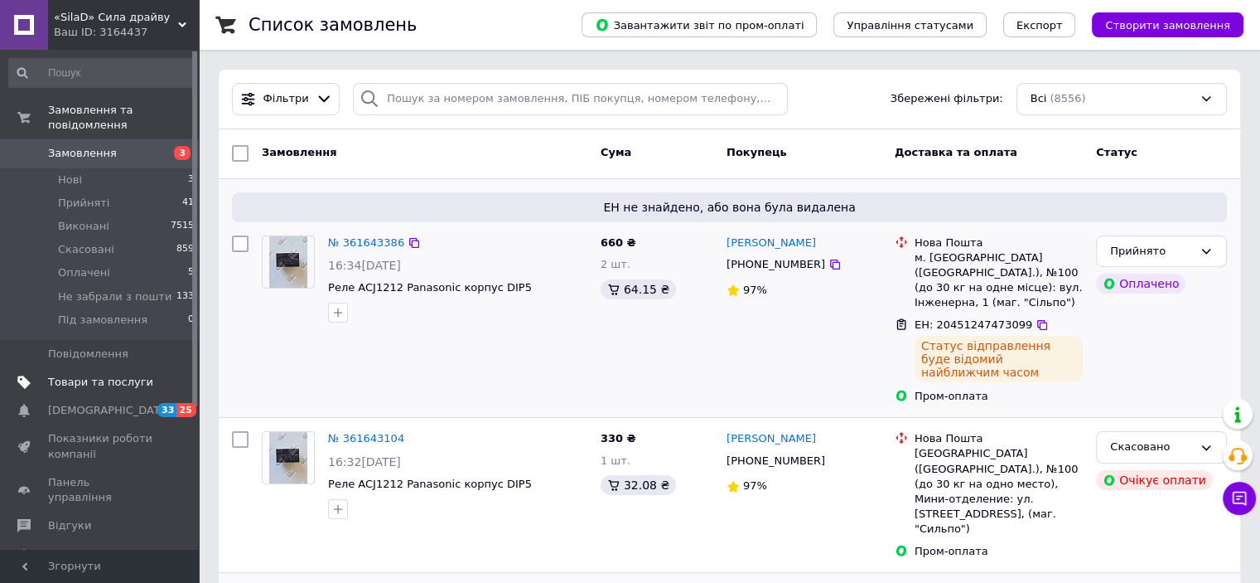
click at [104, 375] on link "Товари та послуги" at bounding box center [102, 382] width 204 height 28
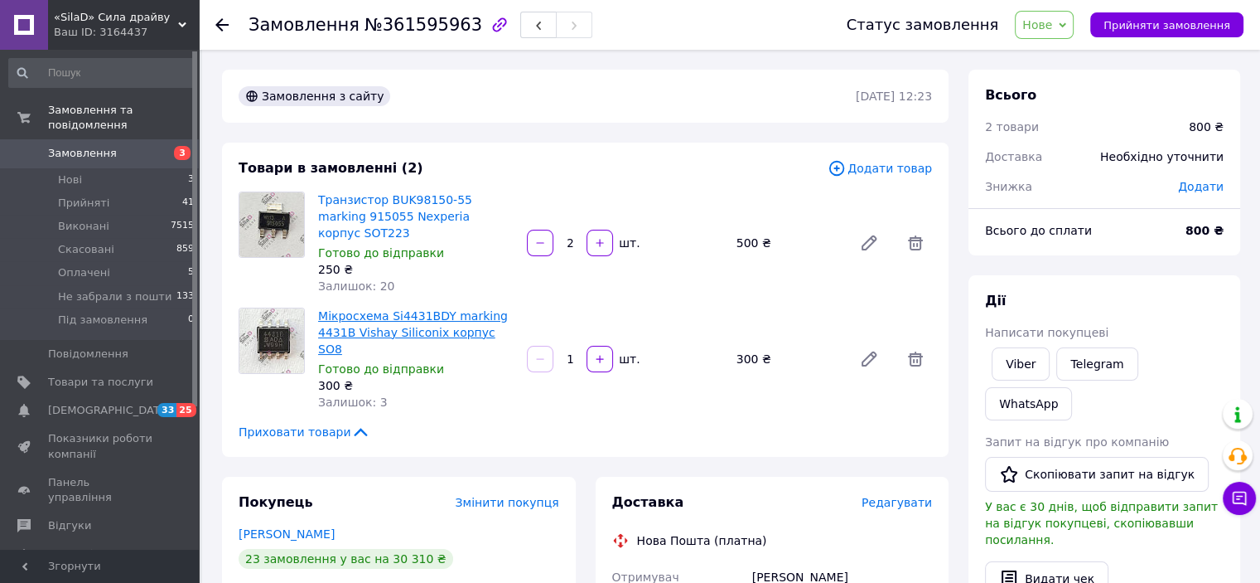
click at [389, 309] on link "Мікросхема Si4431BDY marking 4431B Vishay Siliconix корпус SO8" at bounding box center [413, 332] width 190 height 46
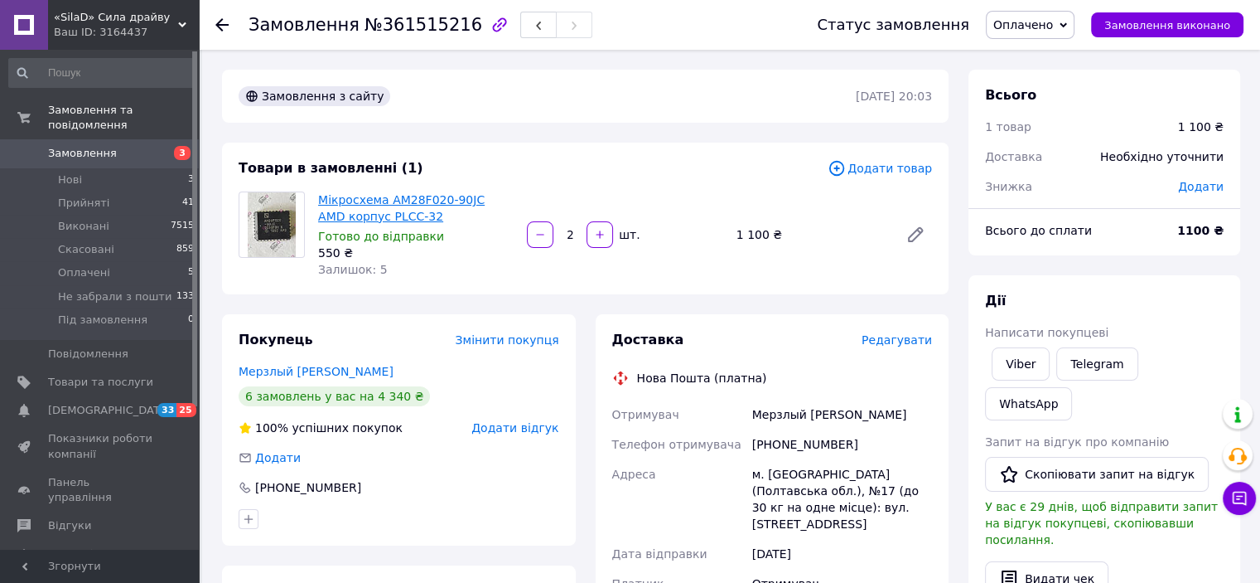
click at [463, 201] on link "Мікросхема AM28F020-90JC AMD корпус PLCC-32" at bounding box center [401, 208] width 167 height 30
